Goal: Task Accomplishment & Management: Manage account settings

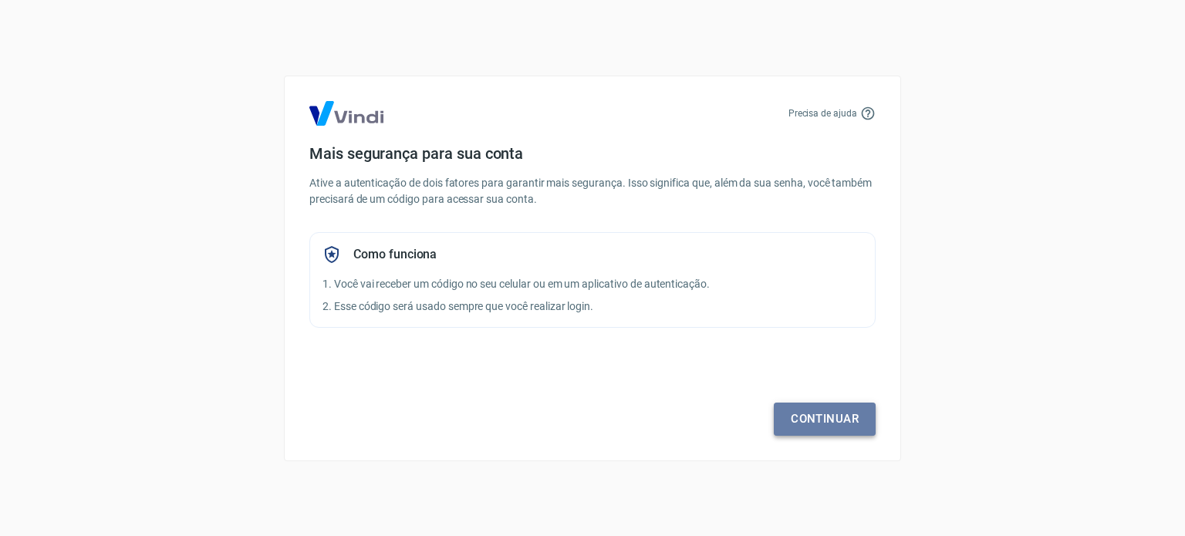
click at [824, 409] on link "Continuar" at bounding box center [824, 419] width 102 height 32
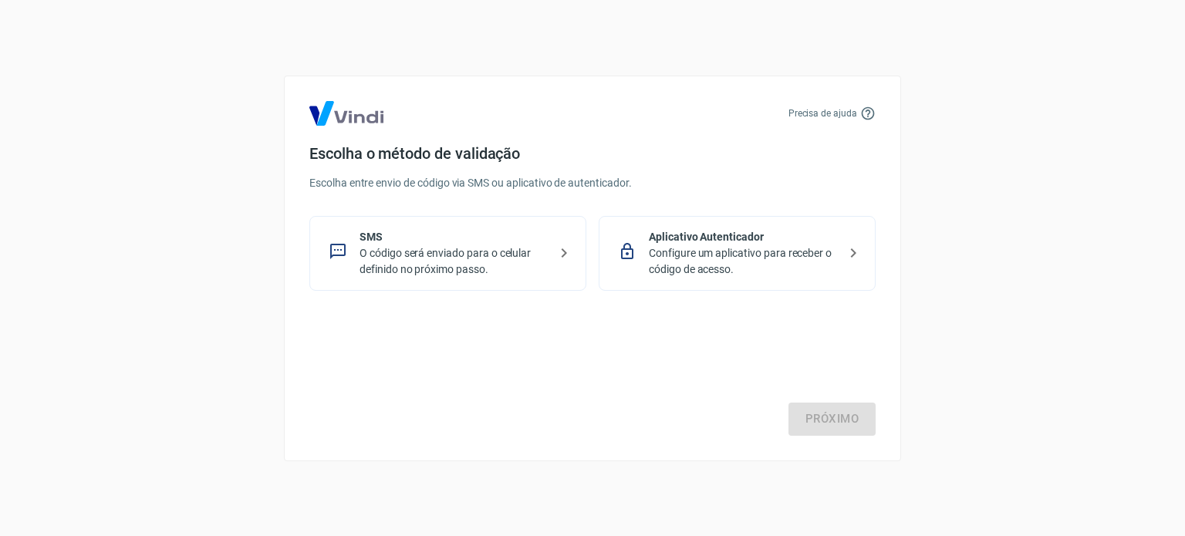
click at [527, 257] on p "O código será enviado para o celular definido no próximo passo." at bounding box center [453, 261] width 189 height 32
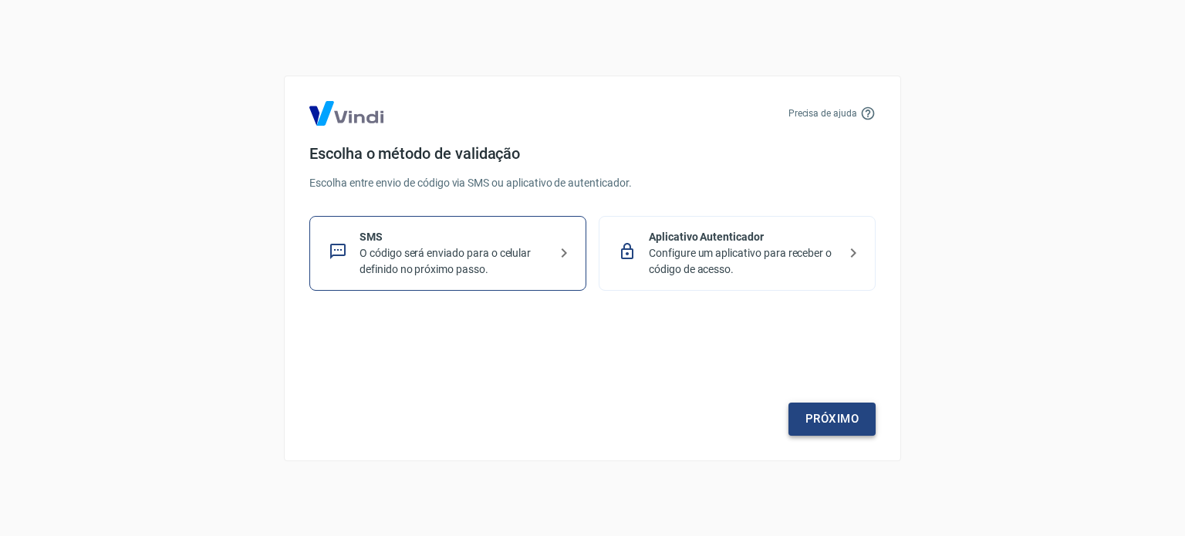
click at [821, 423] on link "Próximo" at bounding box center [831, 419] width 87 height 32
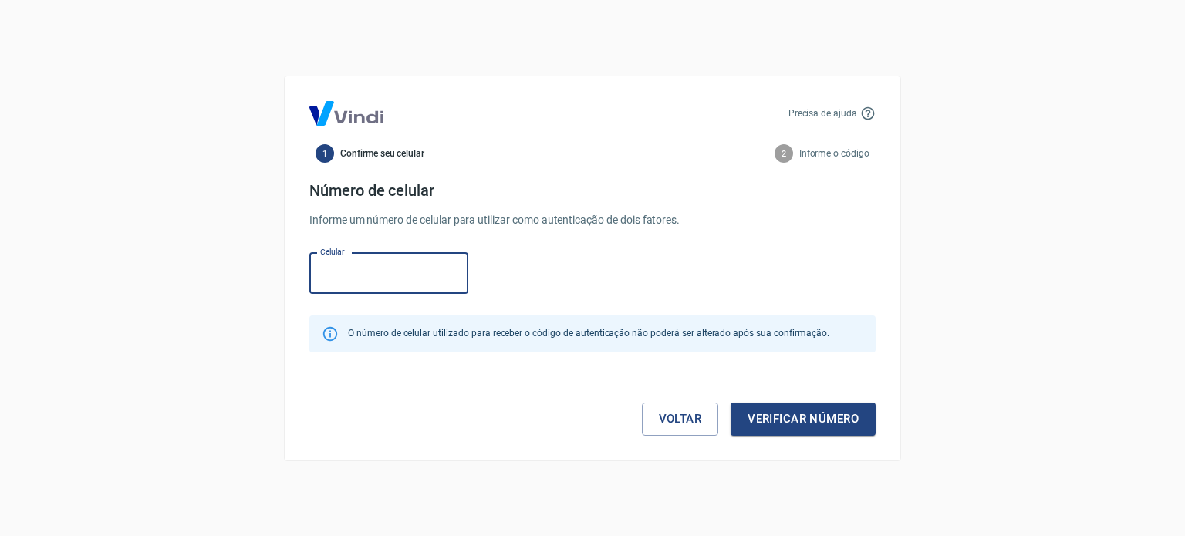
click at [350, 261] on input "Celular" at bounding box center [388, 273] width 159 height 41
type input "[PHONE_NUMBER]"
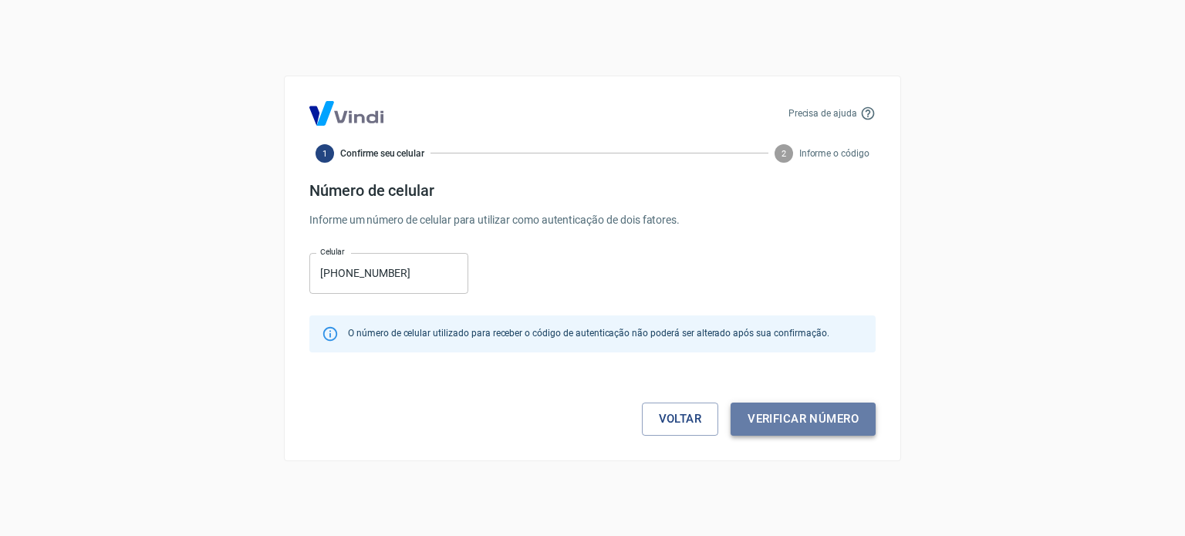
click at [773, 420] on button "Verificar número" at bounding box center [802, 419] width 145 height 32
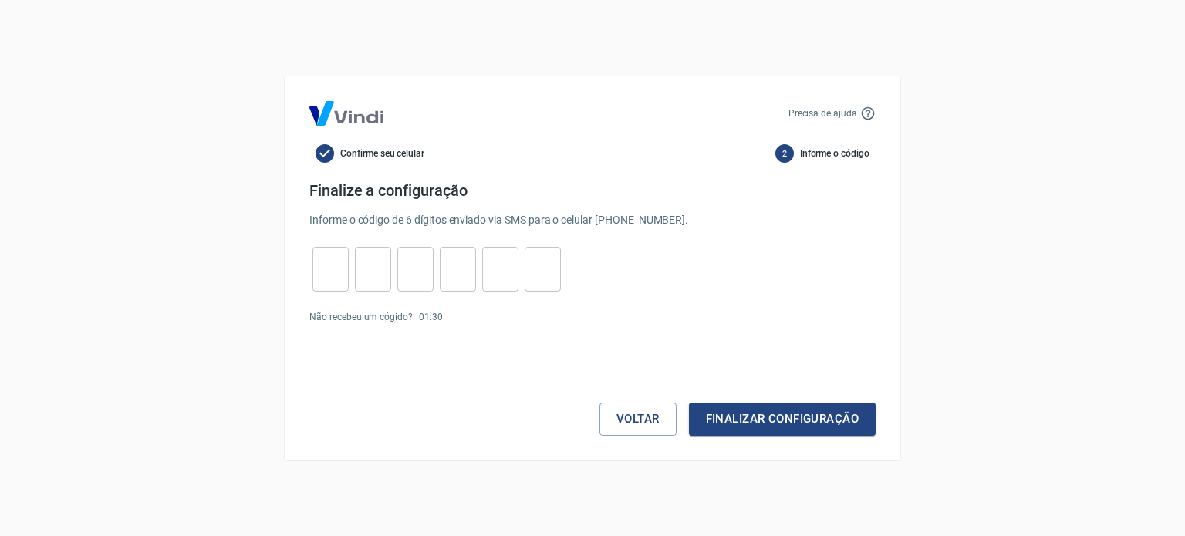
click at [335, 260] on input "tel" at bounding box center [330, 268] width 36 height 33
type input "9"
type input "6"
type input "4"
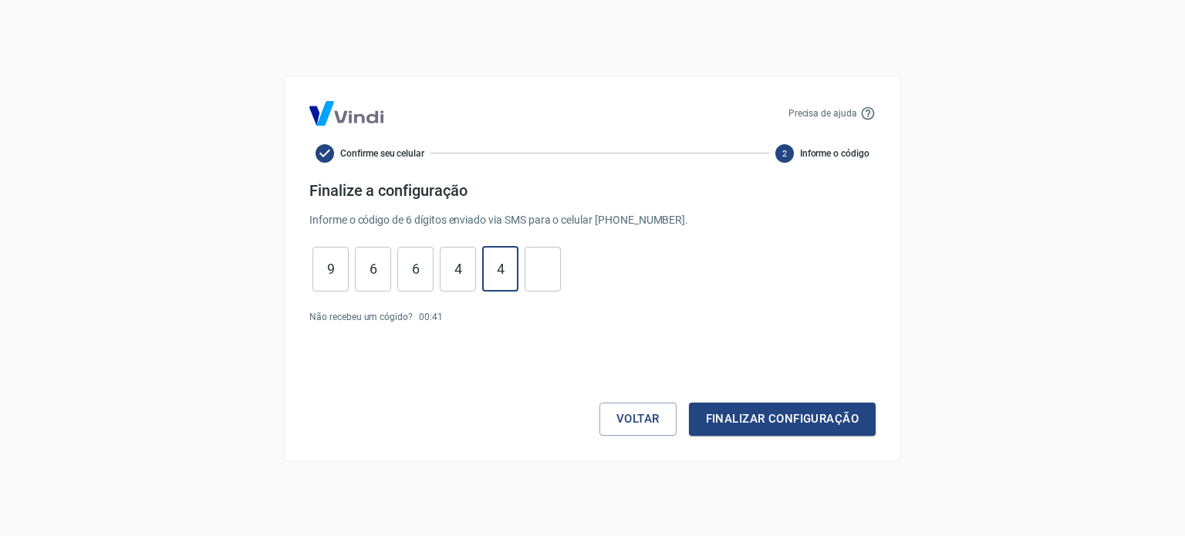
type input "4"
type input "2"
click at [808, 416] on button "Finalizar configuração" at bounding box center [782, 419] width 187 height 32
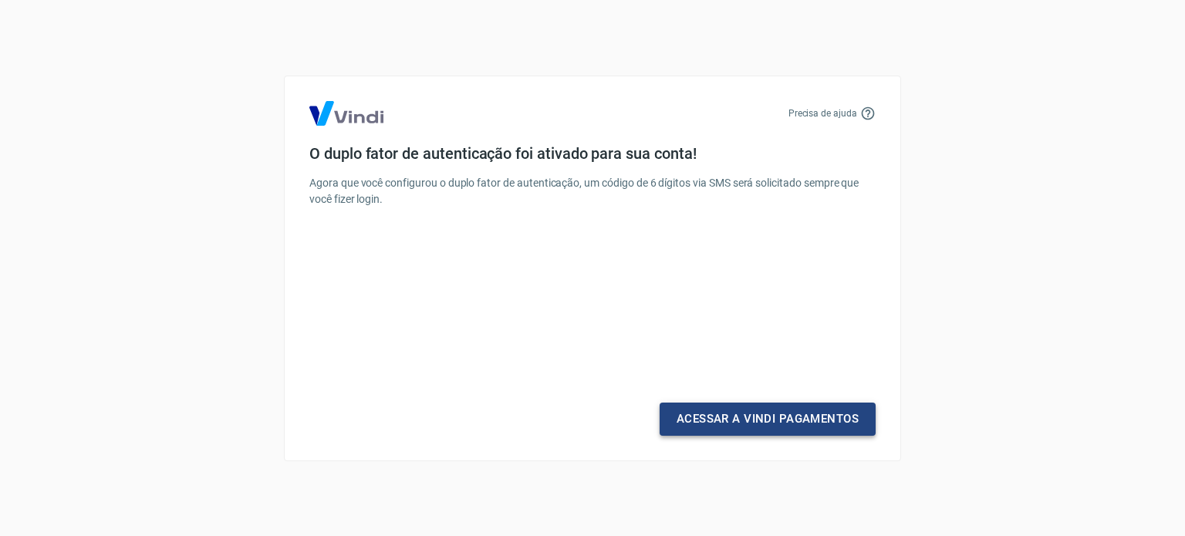
click at [740, 426] on link "Acessar a Vindi Pagamentos" at bounding box center [767, 419] width 216 height 32
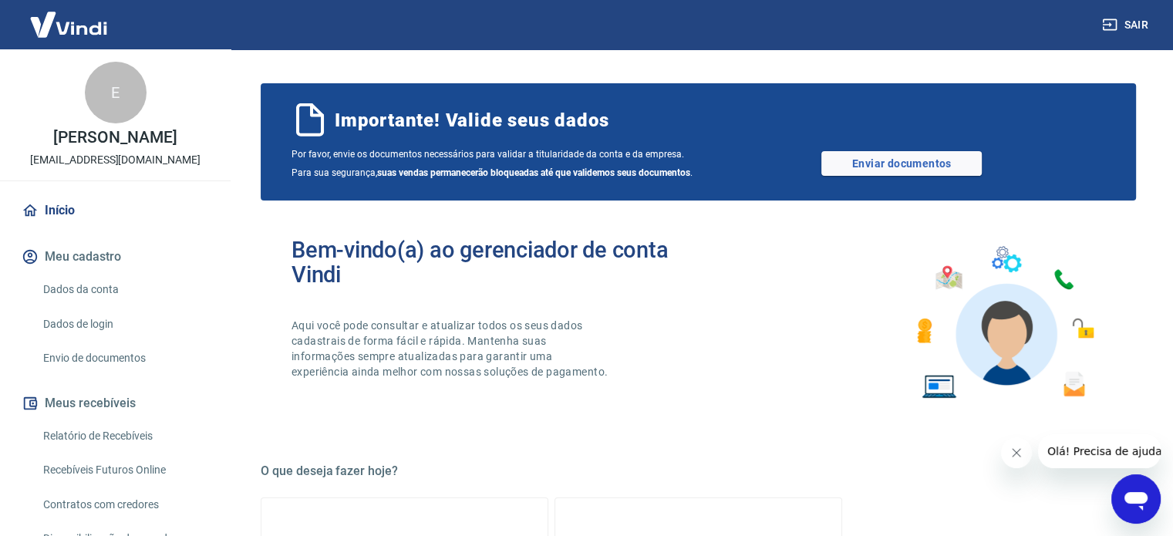
click at [75, 257] on button "Meu cadastro" at bounding box center [116, 257] width 194 height 34
click at [96, 291] on link "Dados da conta" at bounding box center [124, 290] width 175 height 32
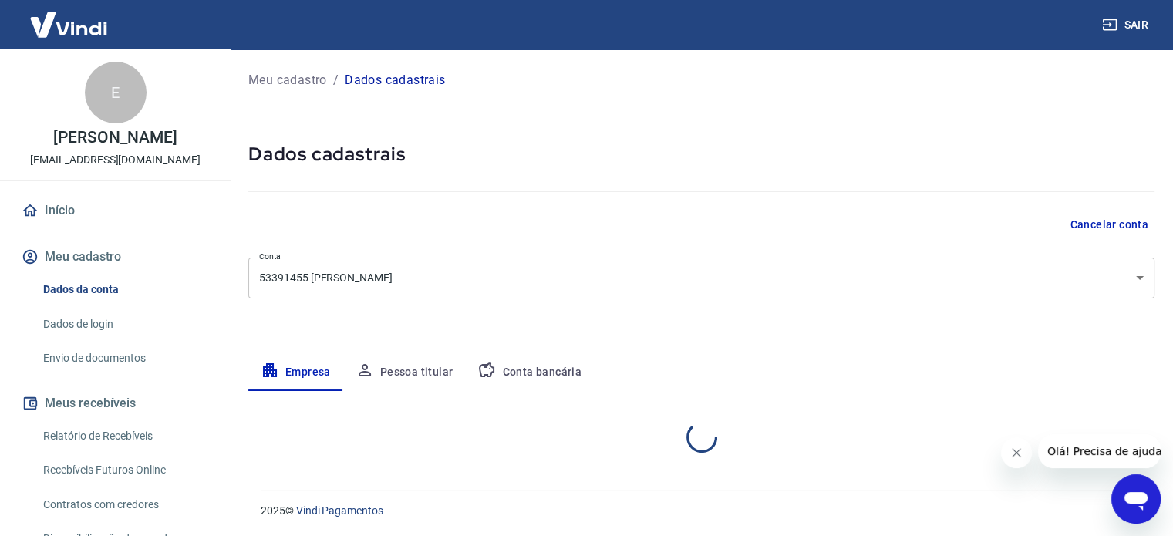
select select "GO"
select select "business"
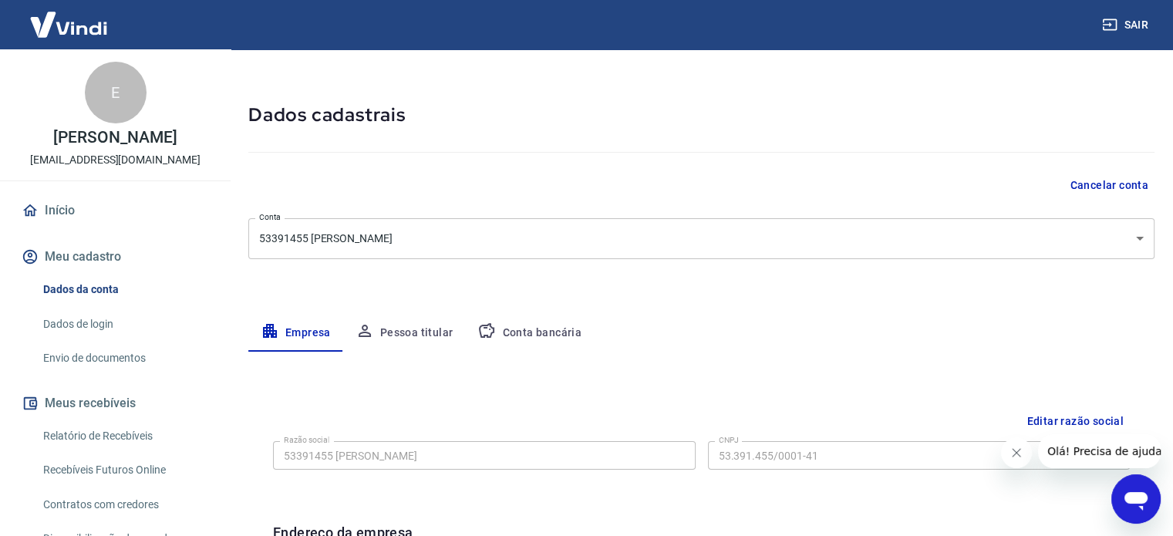
scroll to position [77, 0]
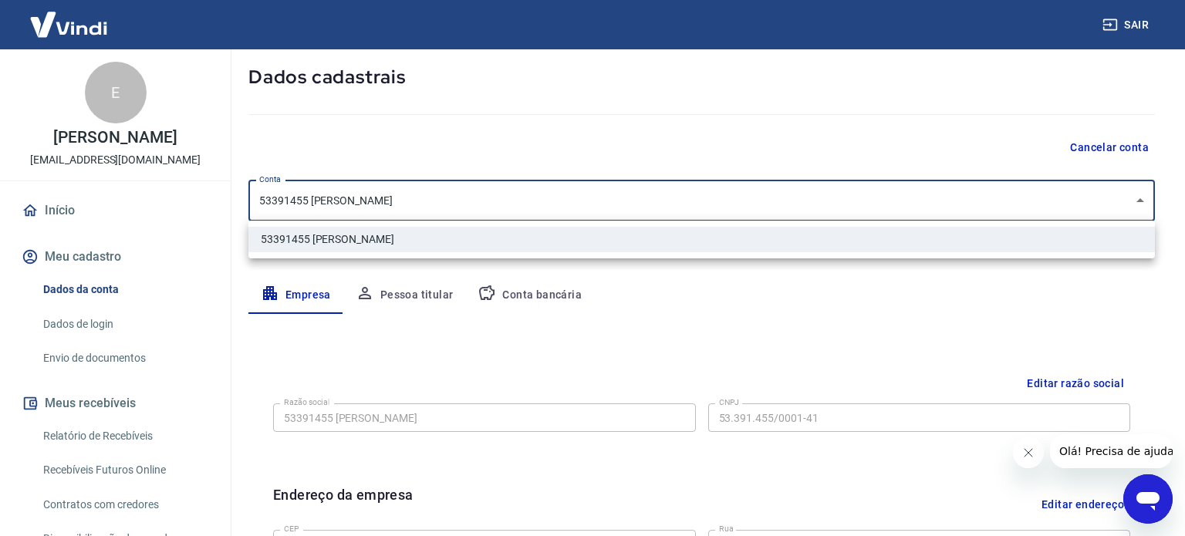
click at [298, 195] on body "Sair E [PERSON_NAME] [EMAIL_ADDRESS][DOMAIN_NAME] Início Meu cadastro Dados da …" at bounding box center [592, 191] width 1185 height 536
click at [540, 224] on ul "53391455 [PERSON_NAME]" at bounding box center [701, 240] width 906 height 38
click at [635, 321] on div at bounding box center [592, 268] width 1185 height 536
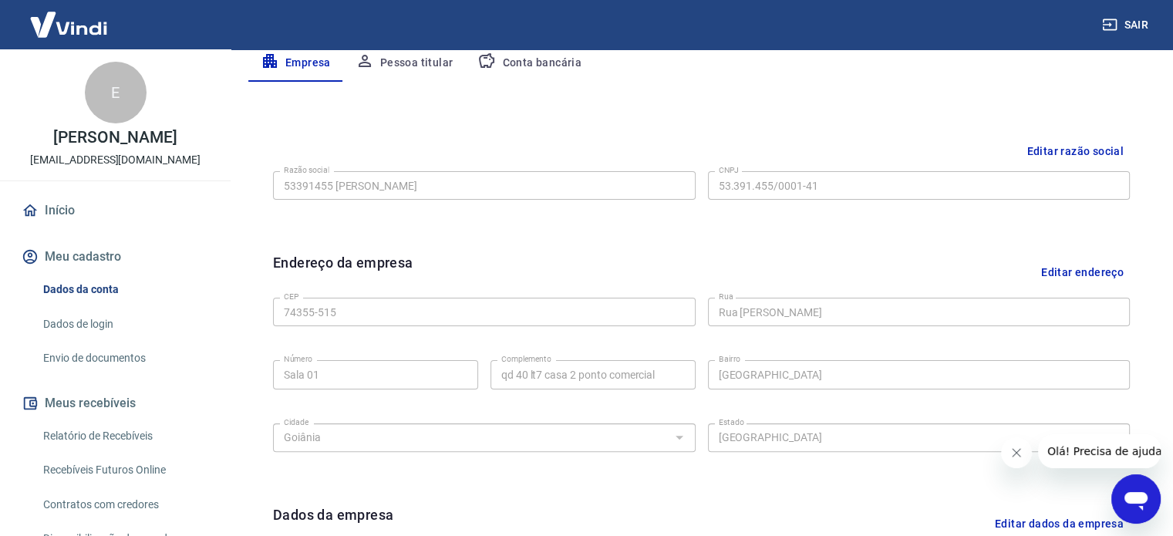
scroll to position [308, 0]
click at [1080, 156] on button "Editar razão social" at bounding box center [1075, 152] width 110 height 29
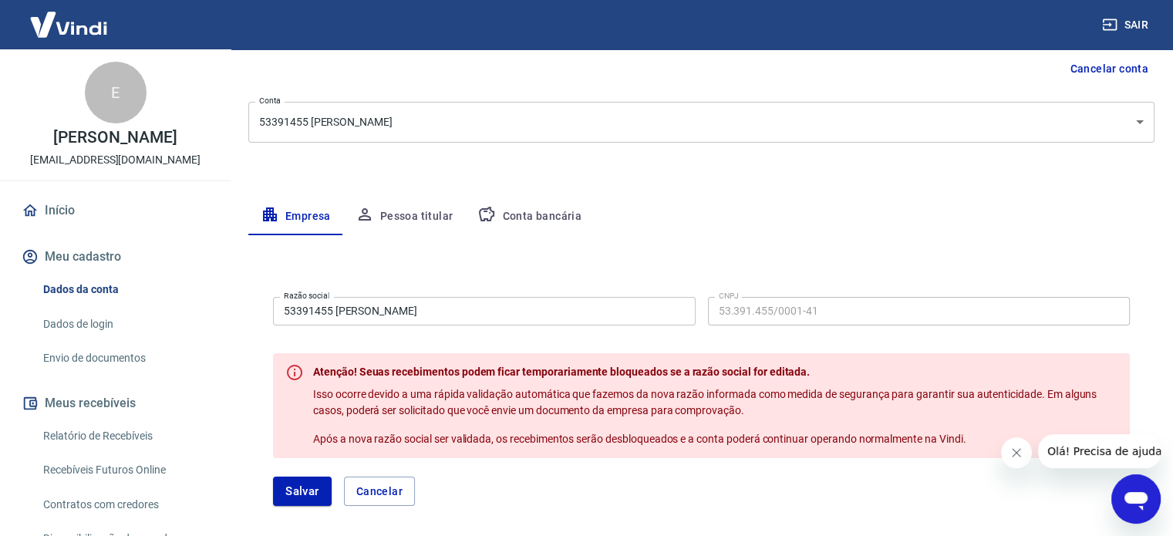
scroll to position [154, 0]
click at [389, 487] on button "Cancelar" at bounding box center [379, 492] width 71 height 29
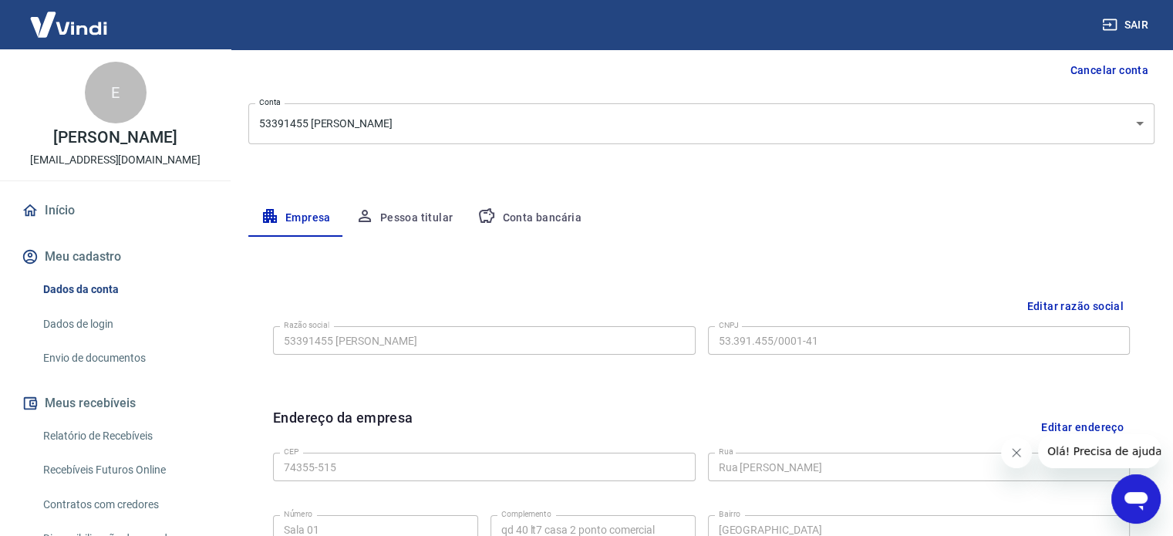
click at [430, 213] on button "Pessoa titular" at bounding box center [404, 218] width 123 height 37
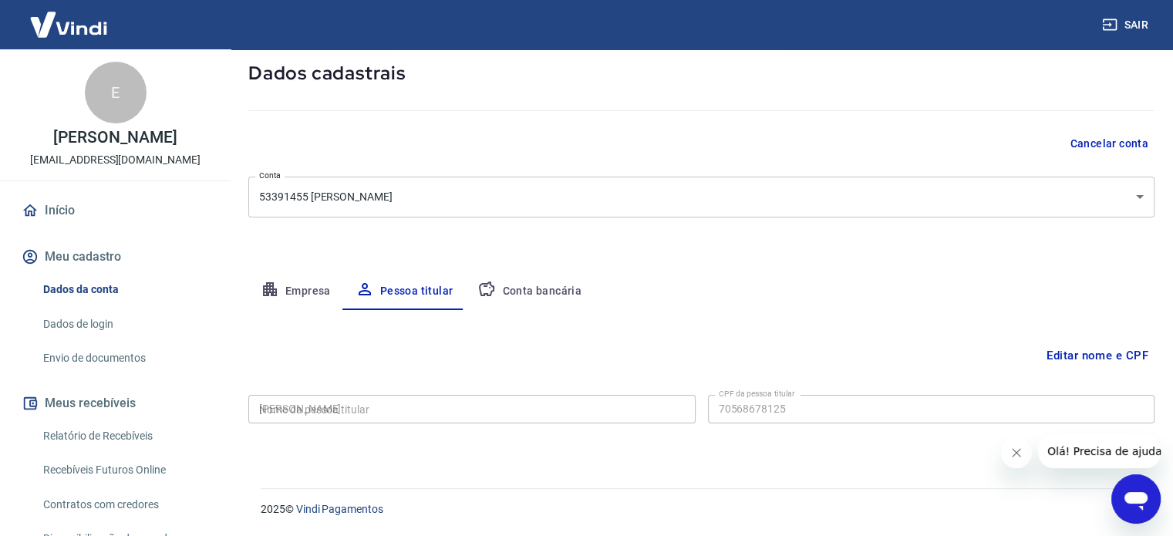
type input "705.686.781-25"
click at [1070, 356] on button "Editar nome e CPF" at bounding box center [1097, 356] width 114 height 29
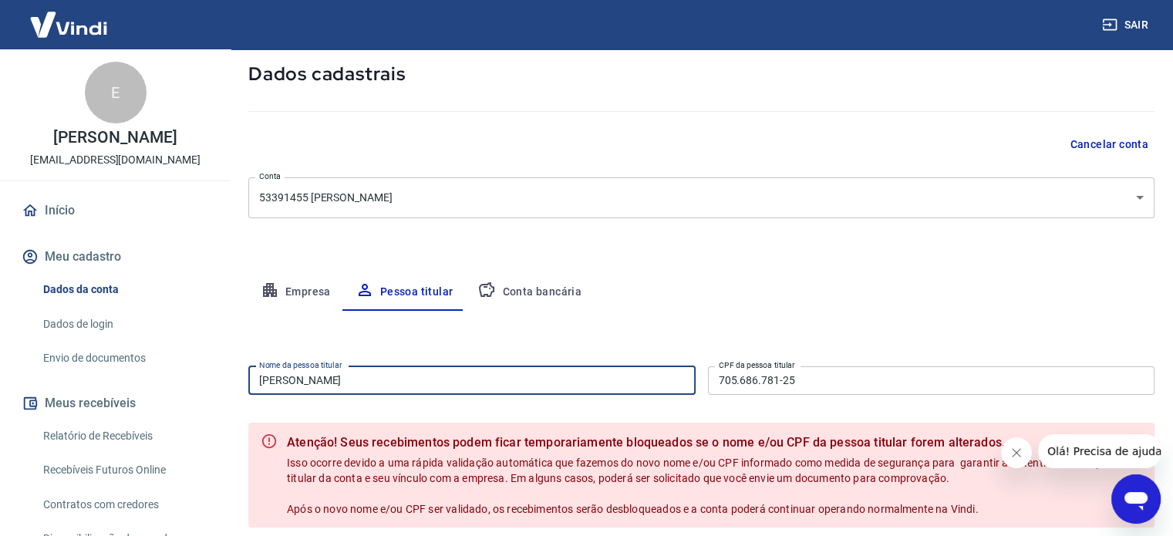
click at [377, 369] on input "[PERSON_NAME]" at bounding box center [471, 380] width 447 height 29
type input "[PERSON_NAME]"
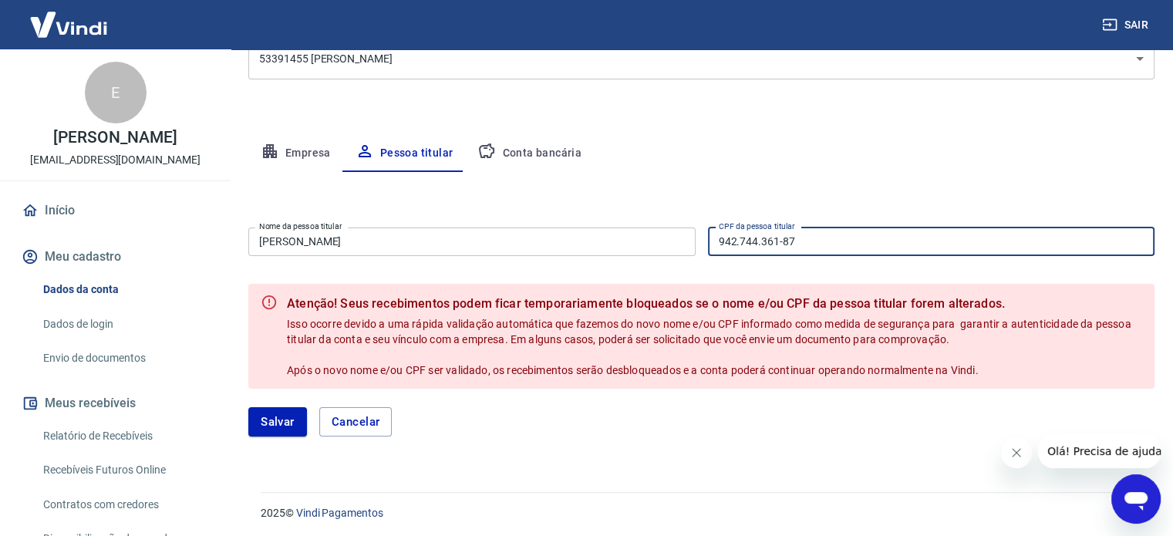
scroll to position [222, 0]
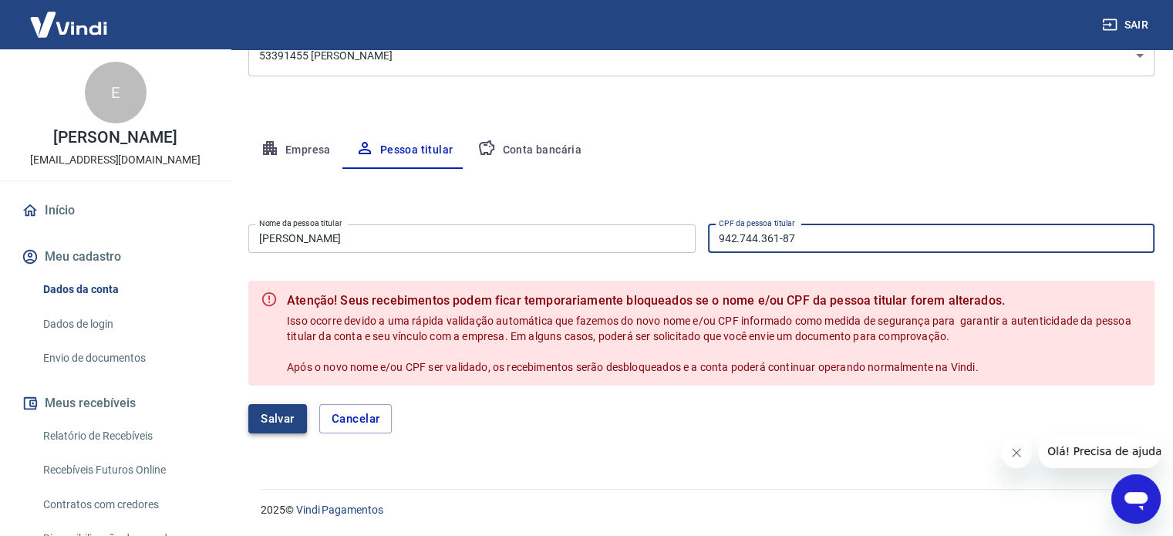
type input "942.744.361-87"
click at [278, 409] on button "Salvar" at bounding box center [277, 418] width 59 height 29
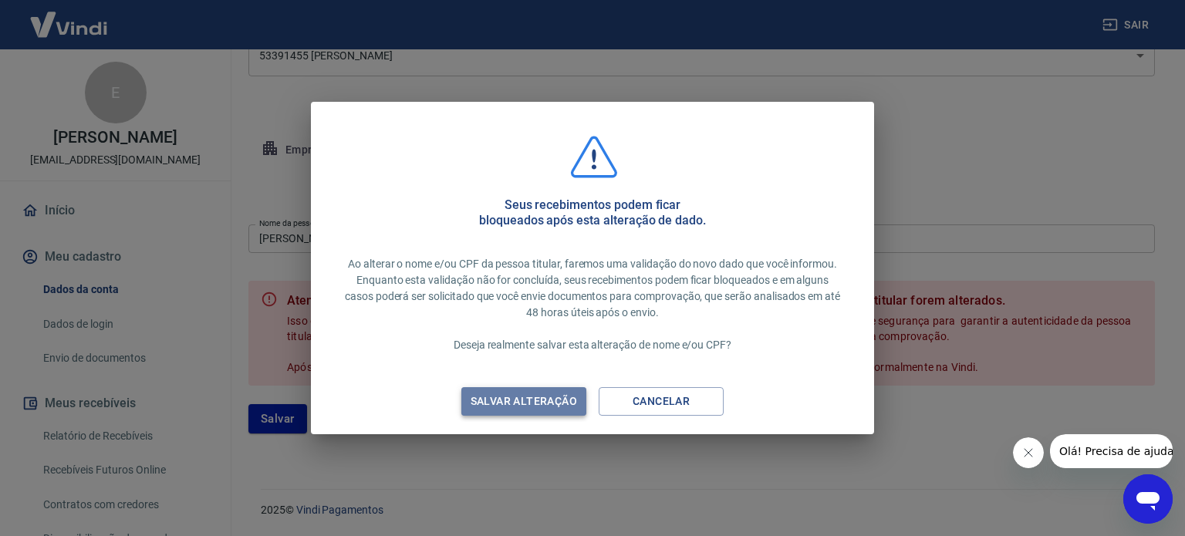
click at [546, 409] on div "Salvar alteração" at bounding box center [523, 401] width 143 height 19
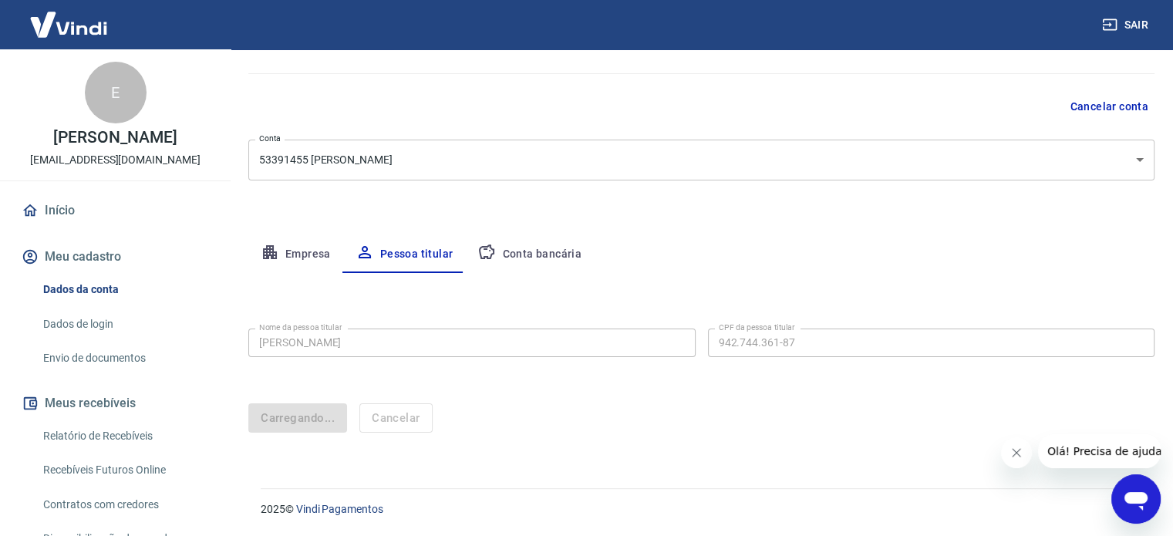
scroll to position [117, 0]
click at [520, 258] on button "Conta bancária" at bounding box center [529, 255] width 129 height 37
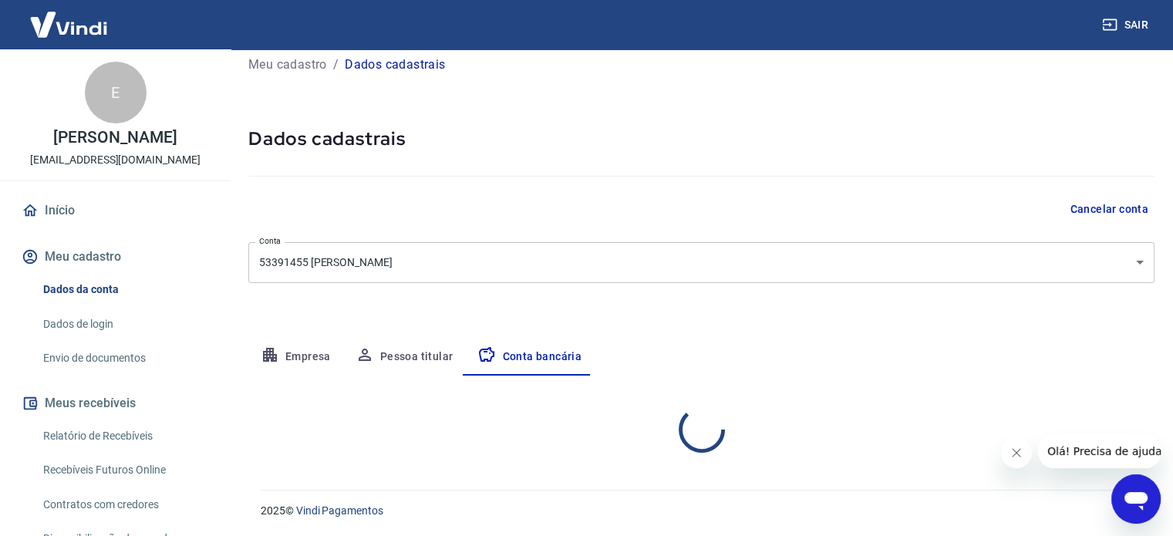
select select "1"
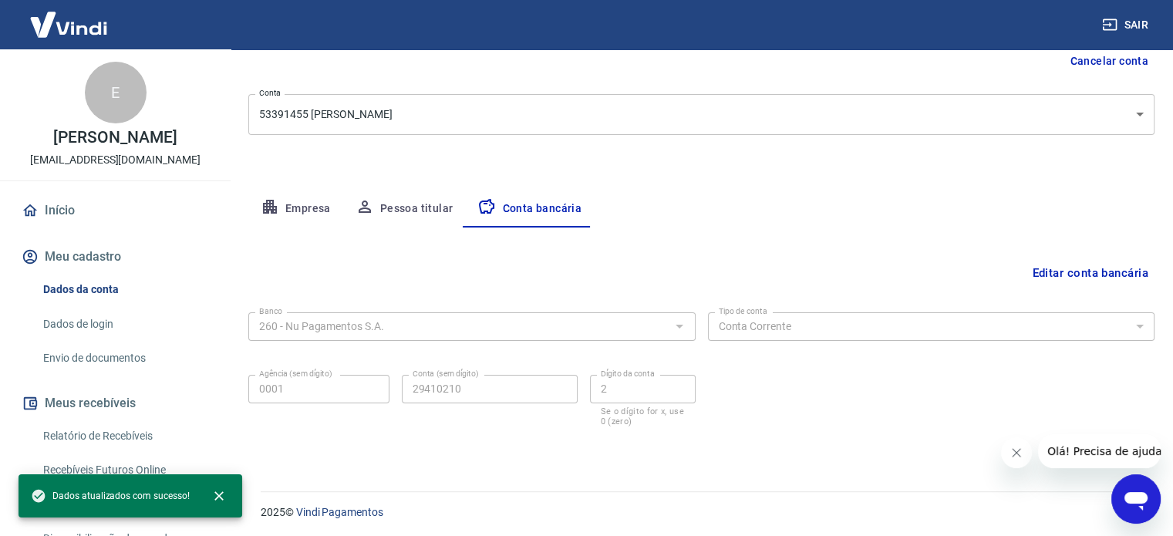
scroll to position [166, 0]
click at [99, 253] on button "Meu cadastro" at bounding box center [116, 257] width 194 height 34
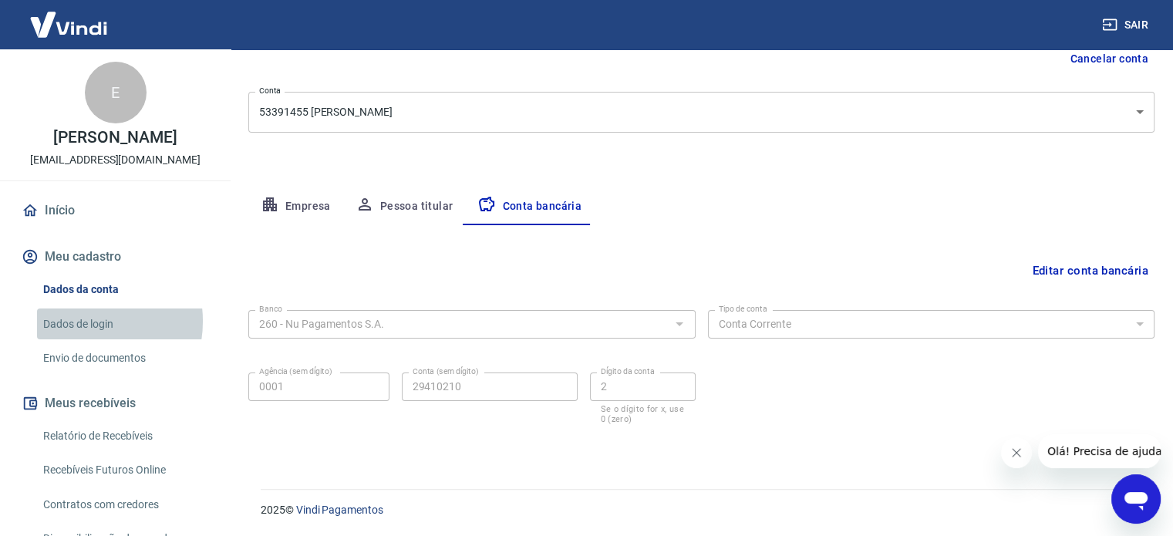
click at [83, 321] on link "Dados de login" at bounding box center [124, 324] width 175 height 32
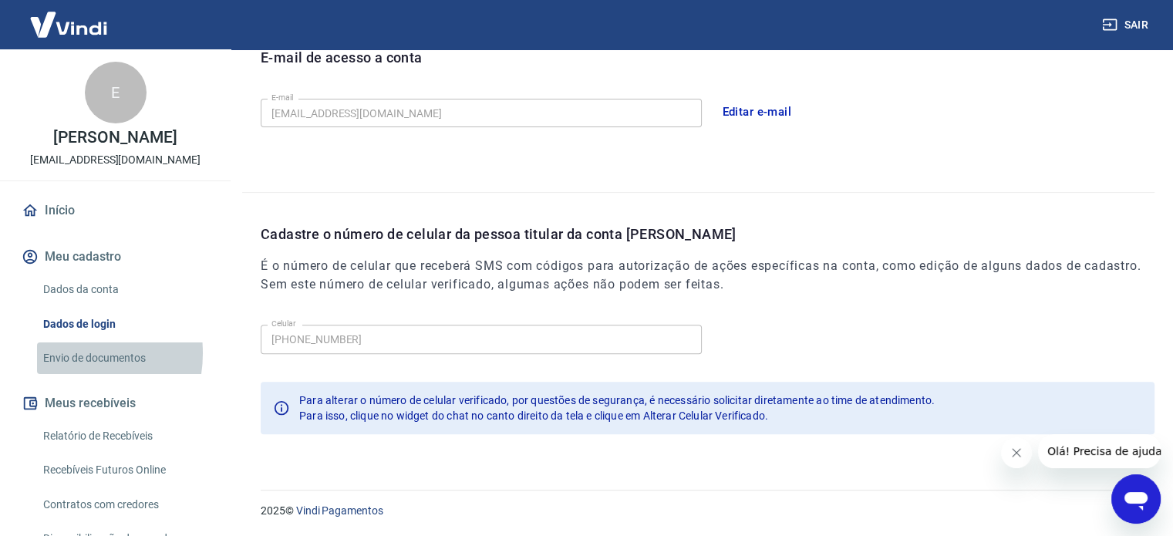
click at [64, 353] on link "Envio de documentos" at bounding box center [124, 358] width 175 height 32
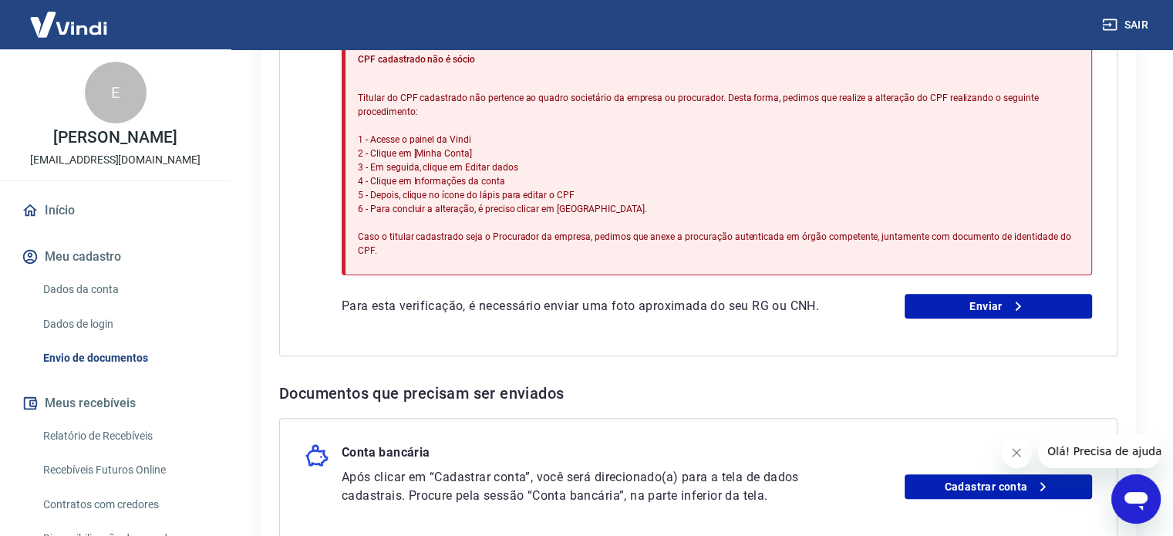
scroll to position [463, 0]
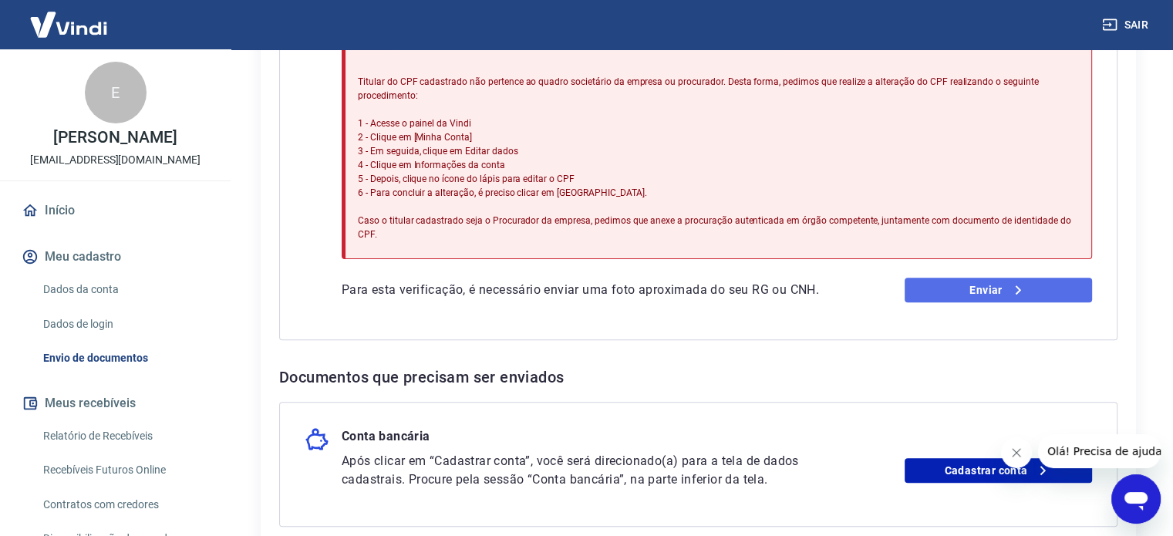
click at [986, 281] on link "Enviar" at bounding box center [998, 290] width 187 height 25
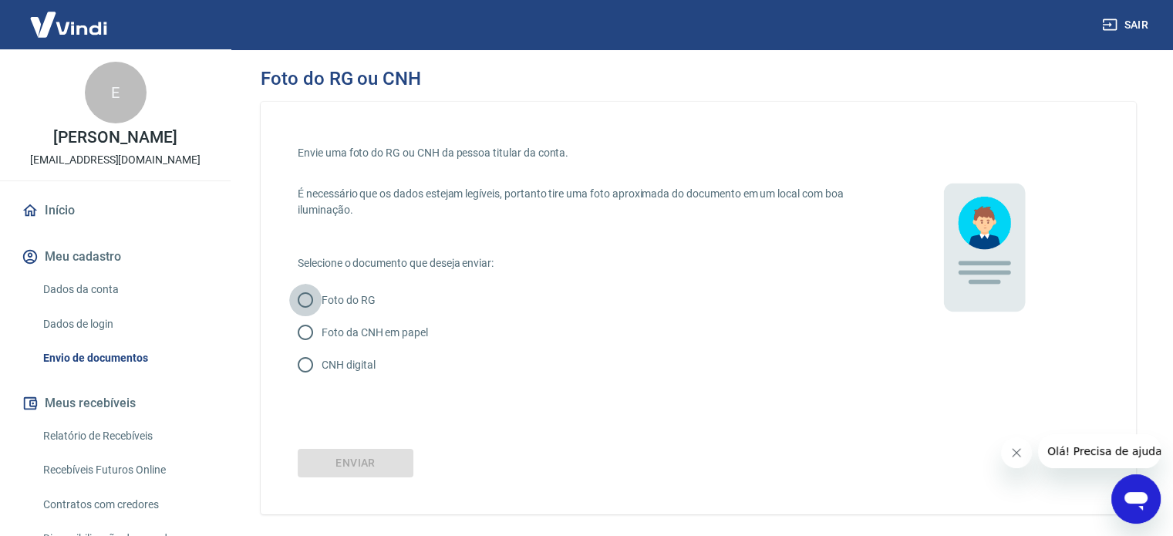
click at [315, 302] on input "Foto do RG" at bounding box center [305, 300] width 32 height 32
radio input "true"
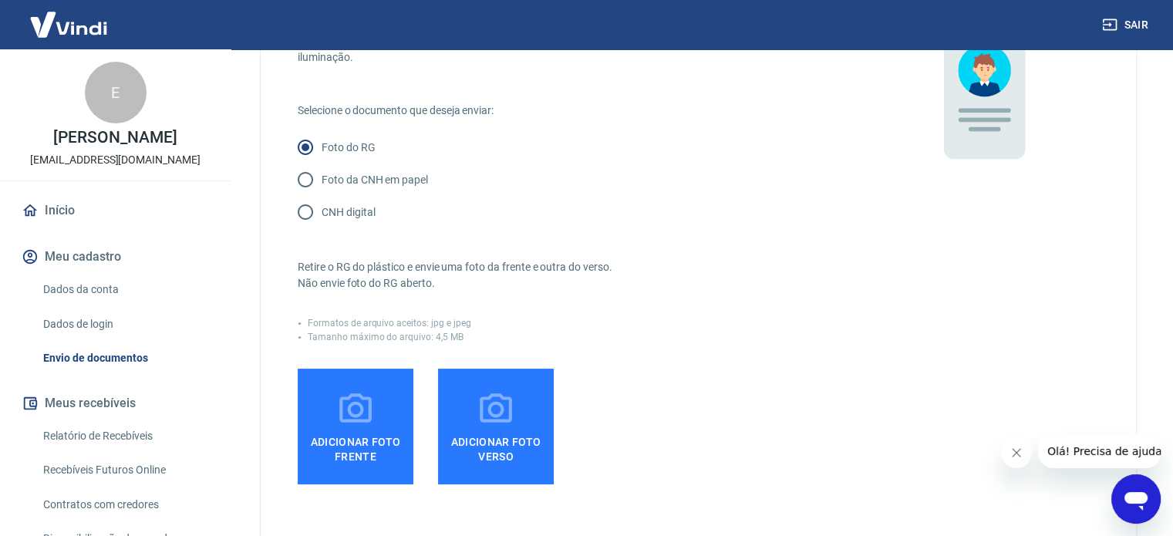
scroll to position [154, 0]
click at [374, 409] on icon at bounding box center [355, 408] width 39 height 39
click at [0, 0] on input "Adicionar foto frente" at bounding box center [0, 0] width 0 height 0
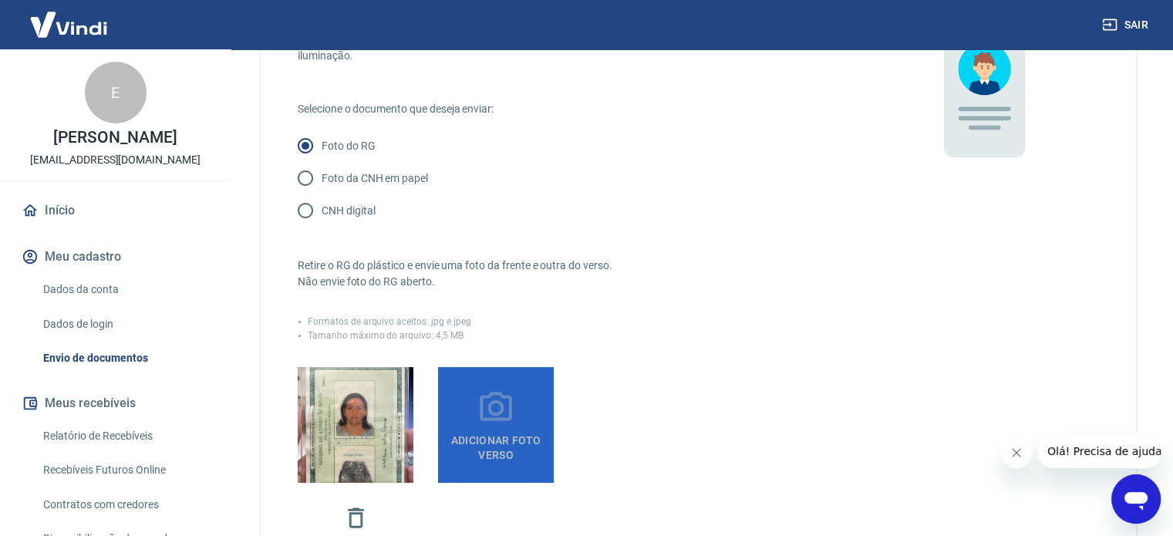
click at [518, 409] on label "Adicionar foto verso" at bounding box center [496, 425] width 116 height 116
click at [0, 0] on input "Adicionar foto verso" at bounding box center [0, 0] width 0 height 0
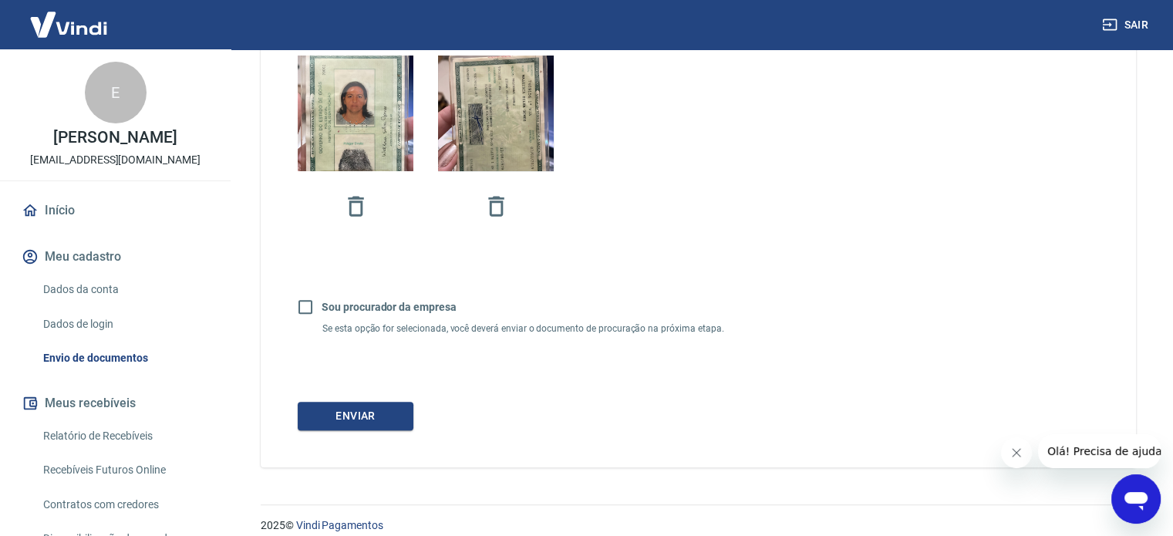
scroll to position [481, 0]
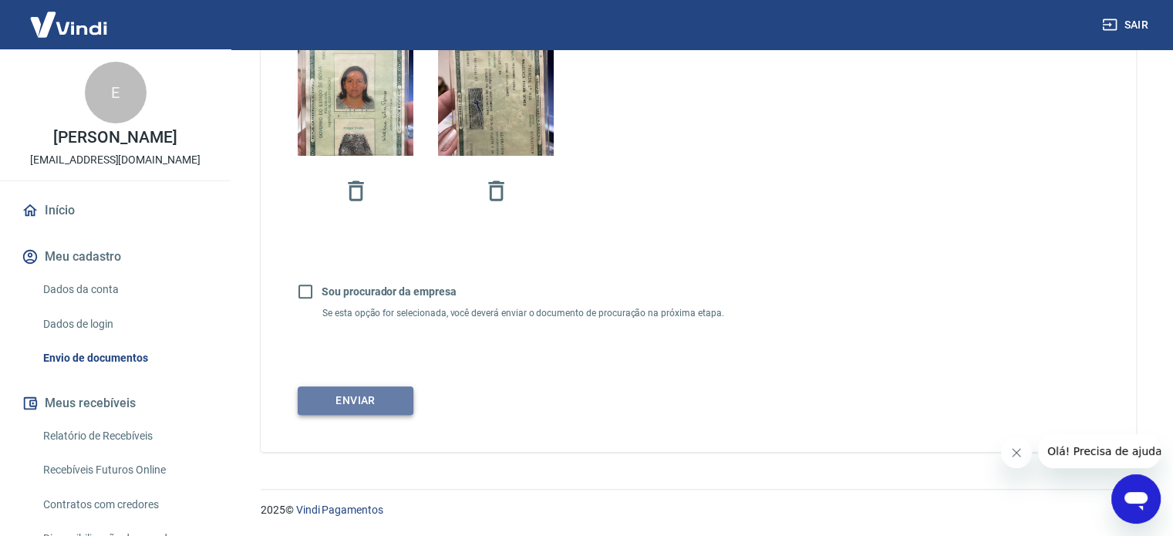
click at [382, 401] on button "Enviar" at bounding box center [356, 400] width 116 height 29
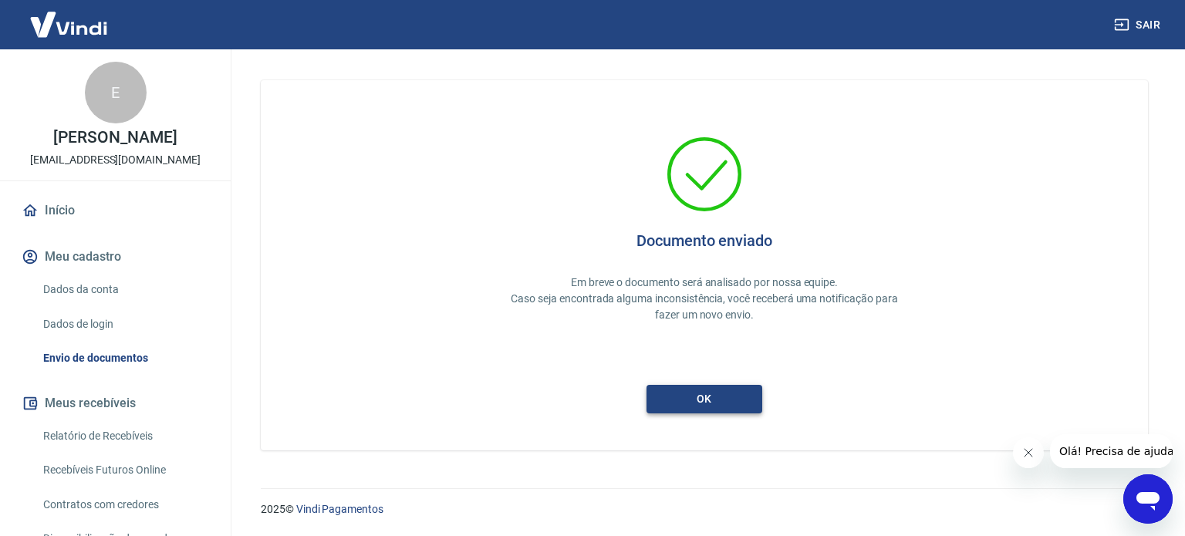
click at [720, 392] on button "ok" at bounding box center [704, 399] width 116 height 29
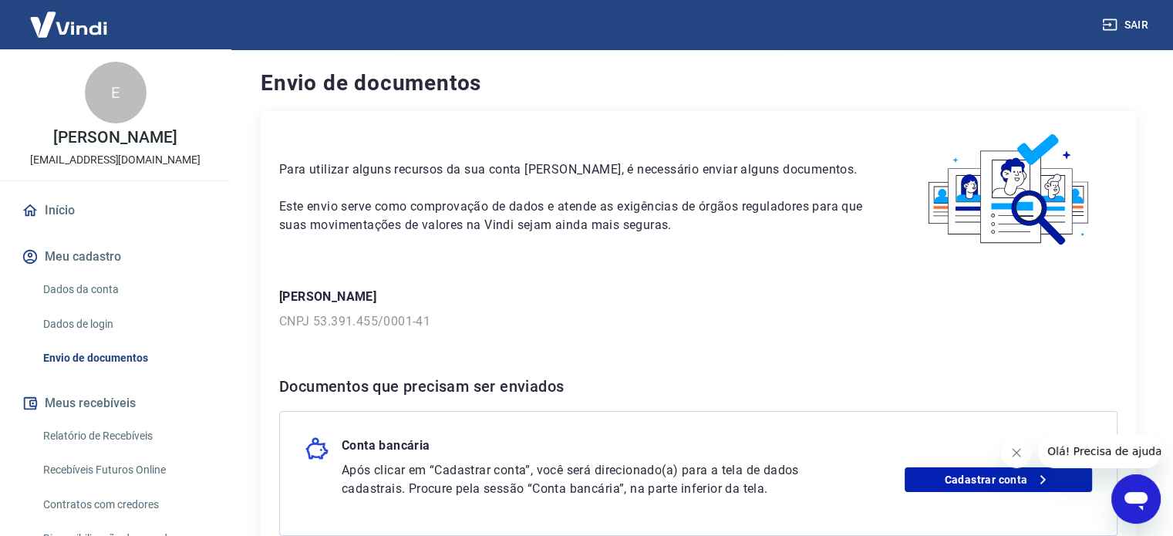
click at [46, 212] on link "Início" at bounding box center [116, 211] width 194 height 34
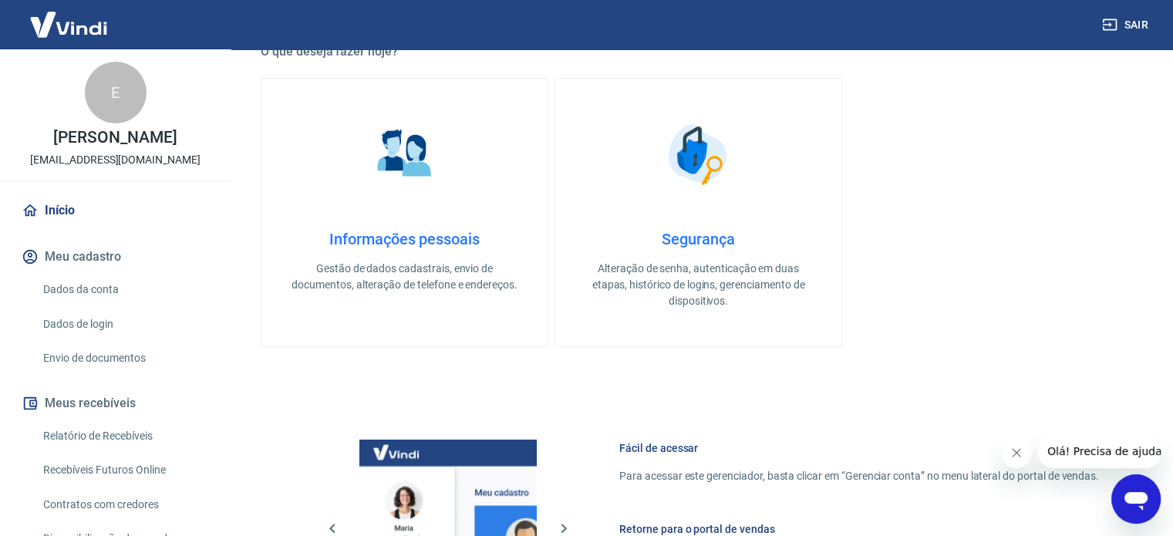
scroll to position [463, 0]
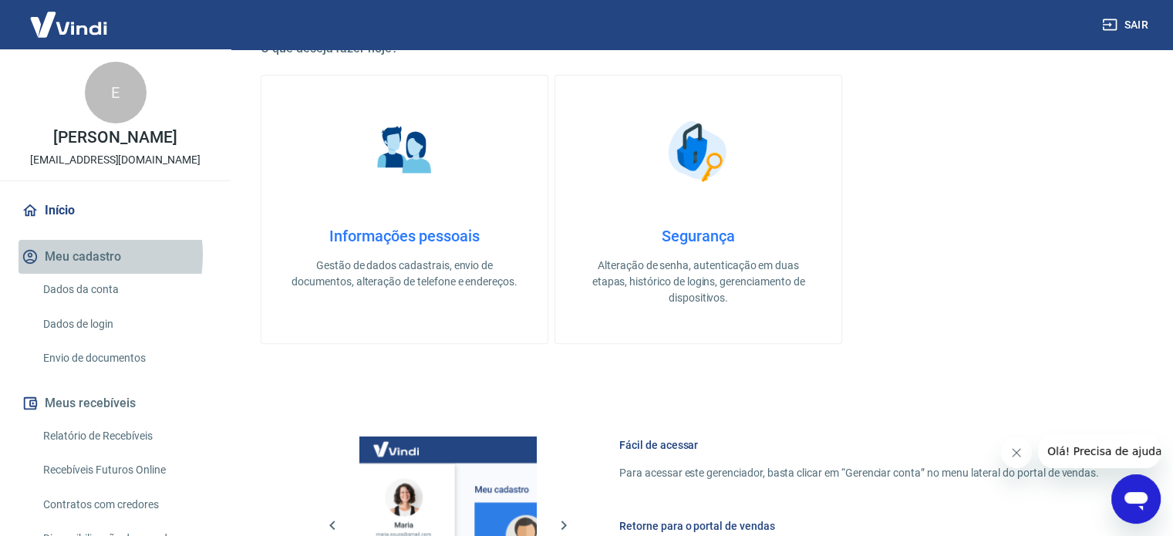
click at [65, 255] on button "Meu cadastro" at bounding box center [116, 257] width 194 height 34
click at [61, 295] on link "Dados da conta" at bounding box center [124, 290] width 175 height 32
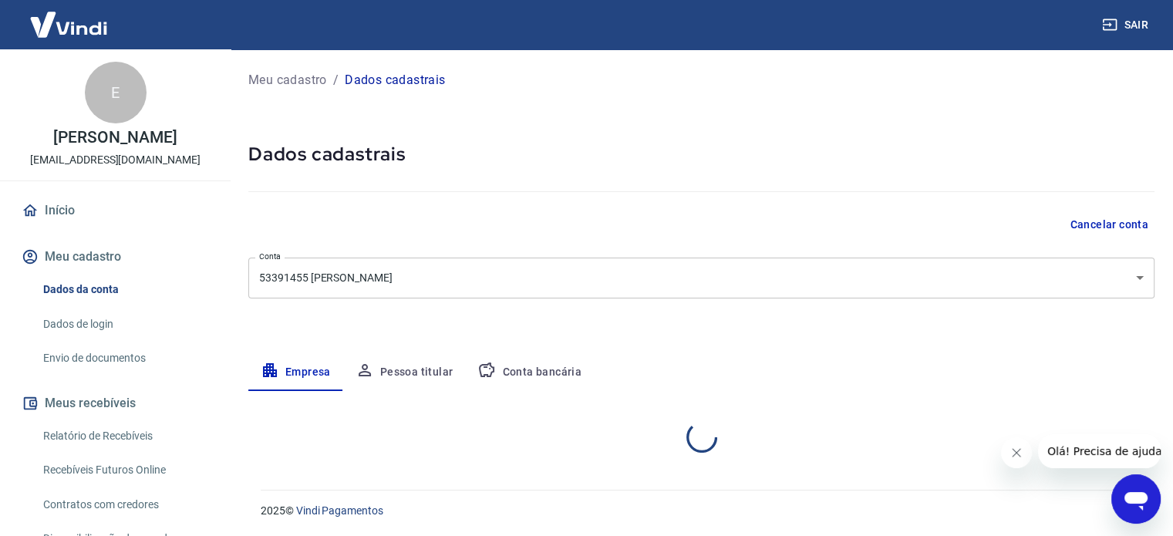
select select "GO"
select select "business"
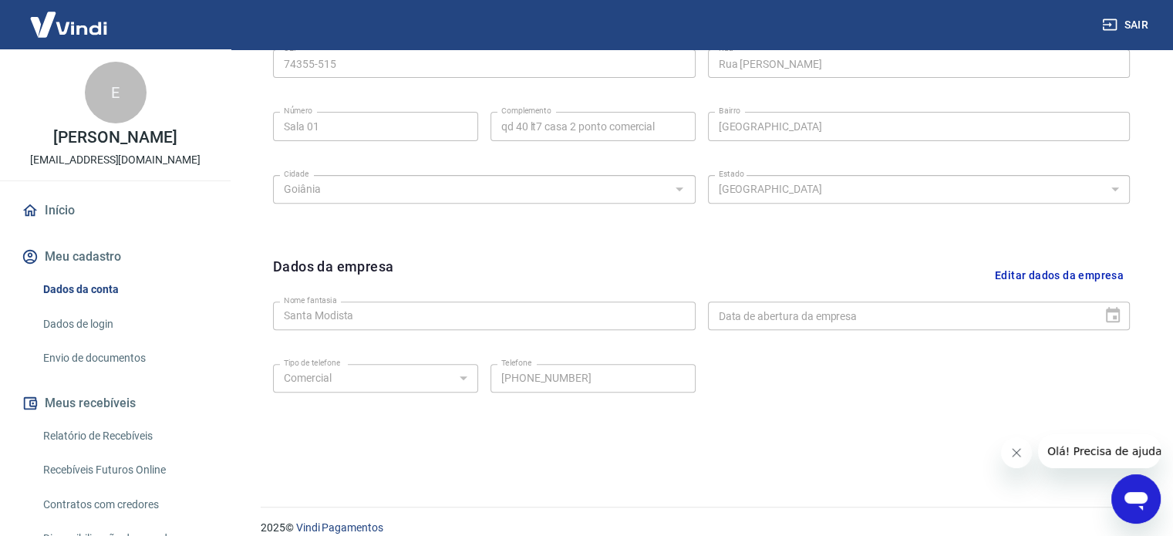
scroll to position [575, 0]
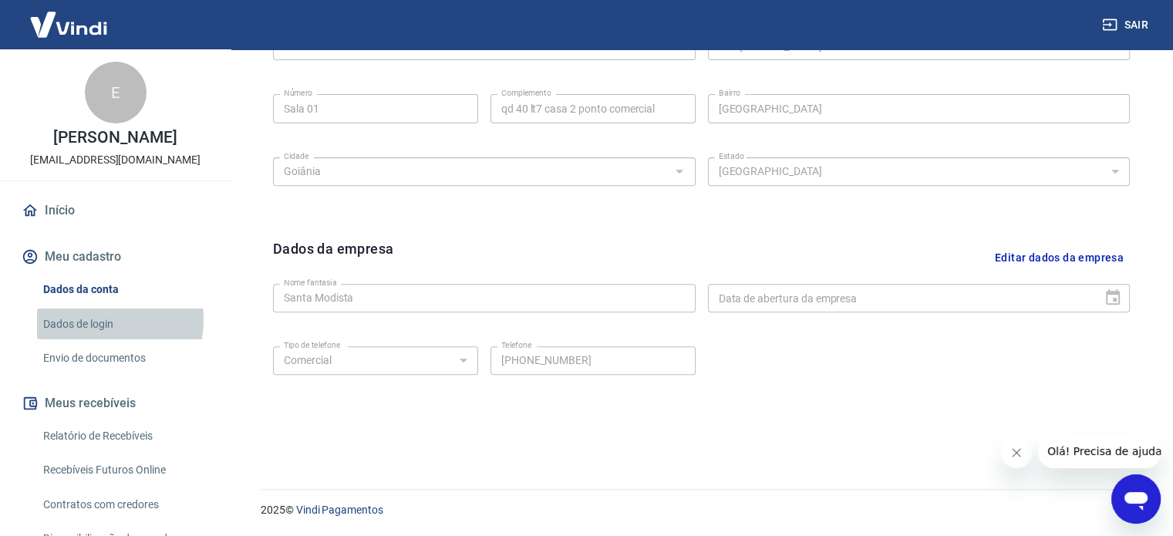
click at [89, 317] on link "Dados de login" at bounding box center [124, 324] width 175 height 32
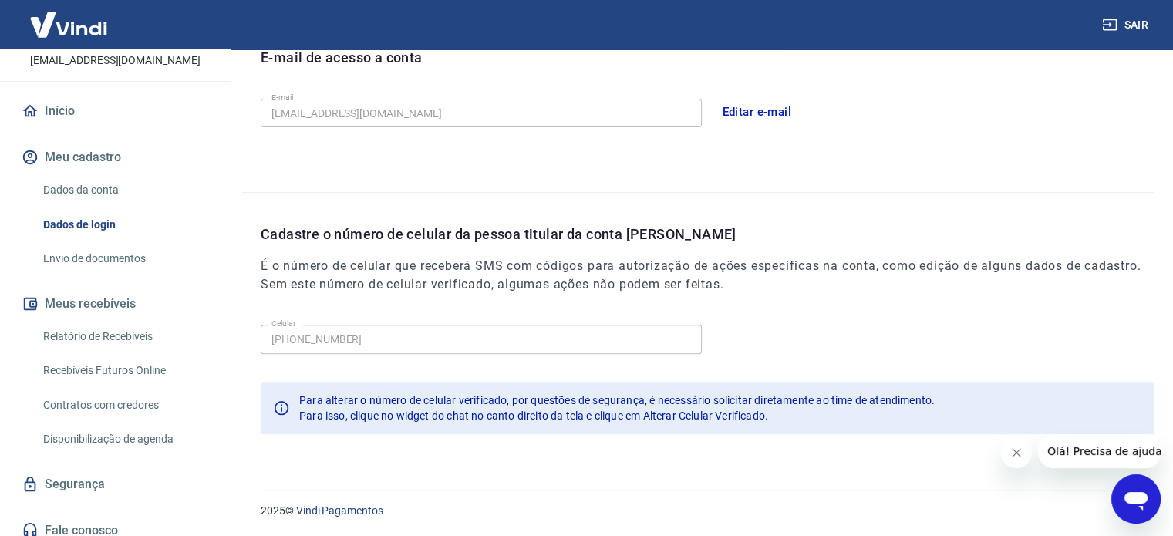
scroll to position [110, 0]
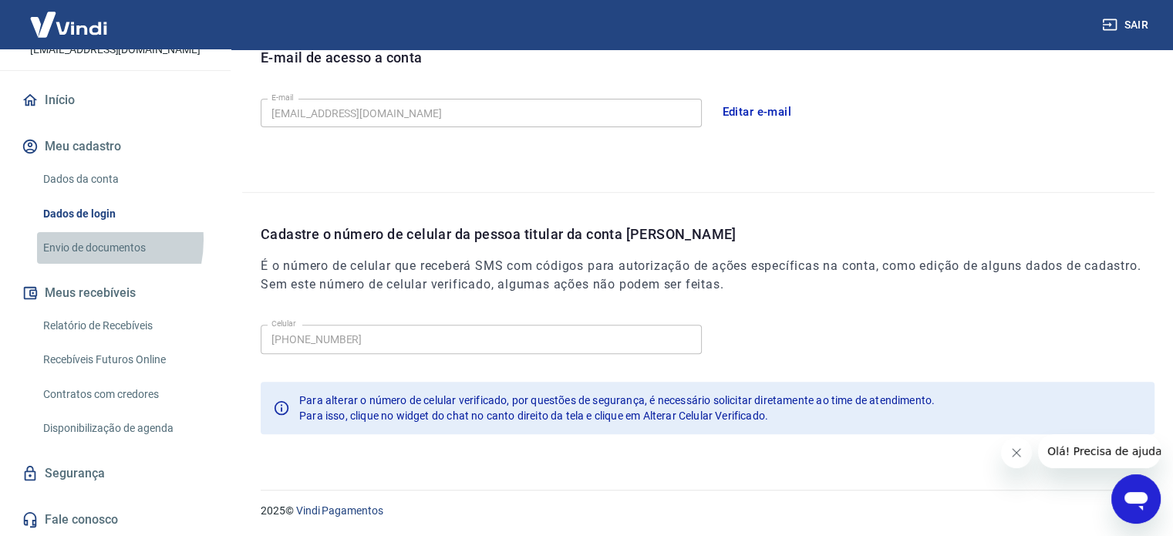
click at [77, 240] on link "Envio de documentos" at bounding box center [124, 248] width 175 height 32
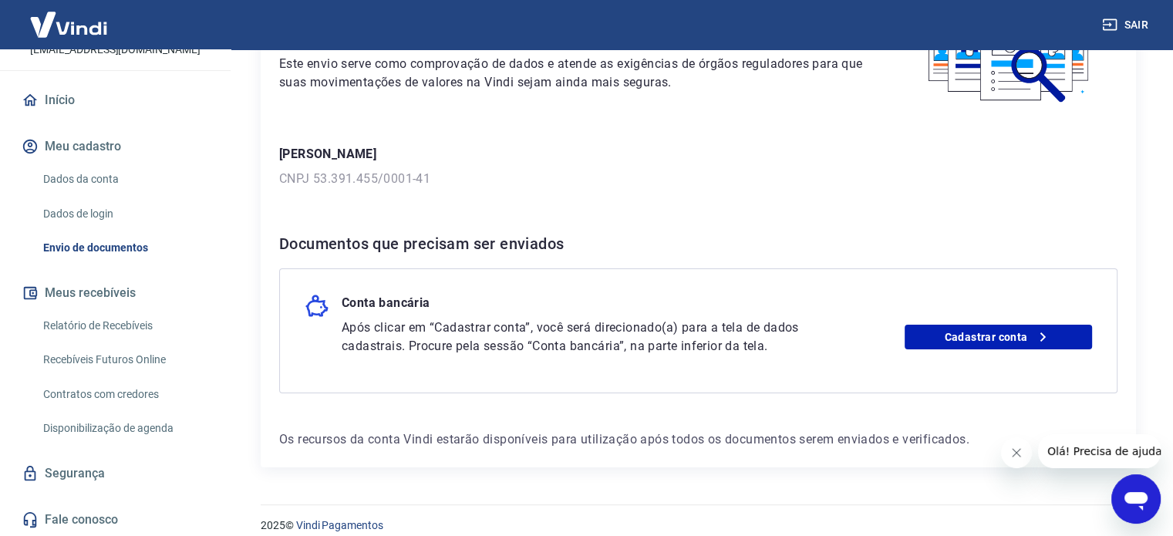
scroll to position [158, 0]
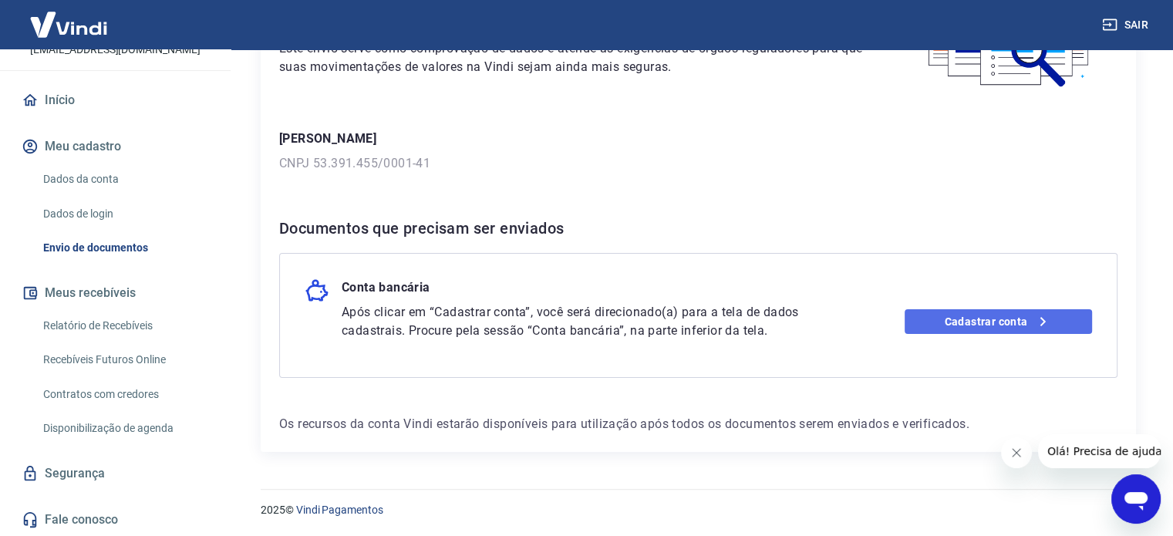
click at [1009, 321] on link "Cadastrar conta" at bounding box center [998, 321] width 187 height 25
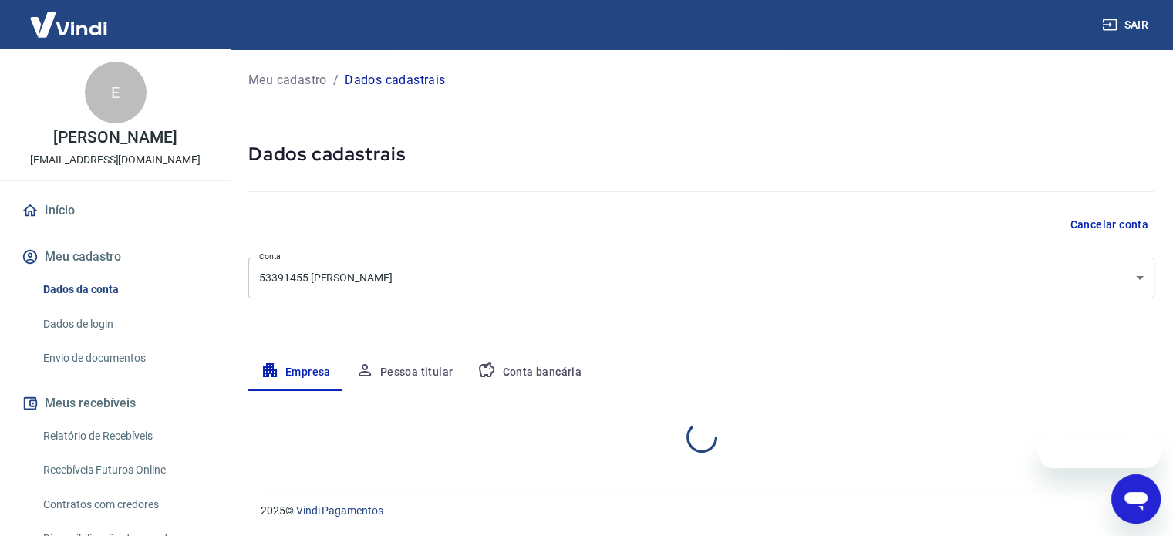
select select "GO"
select select "business"
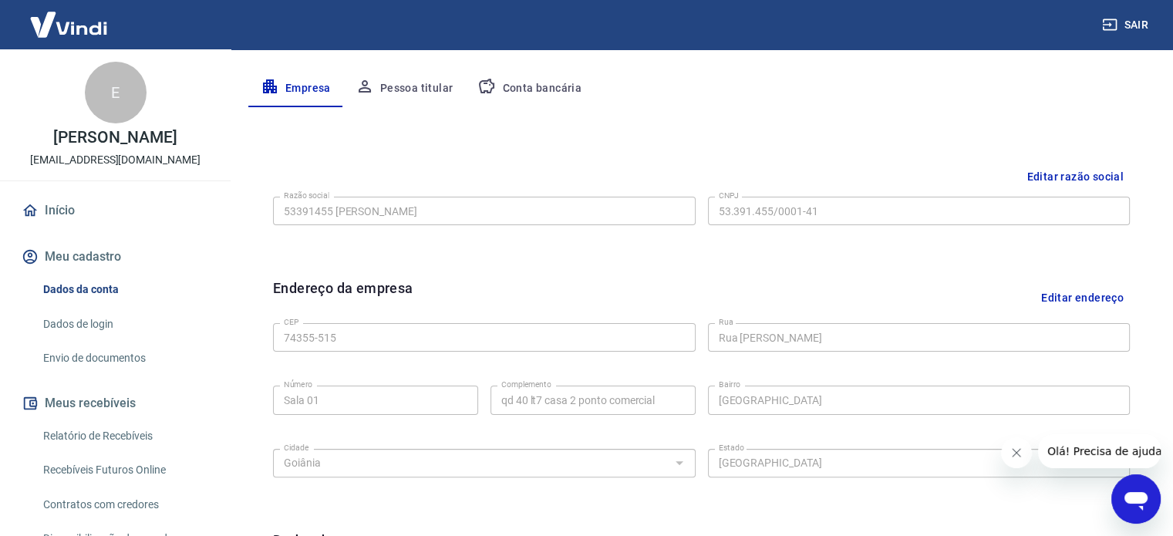
scroll to position [154, 0]
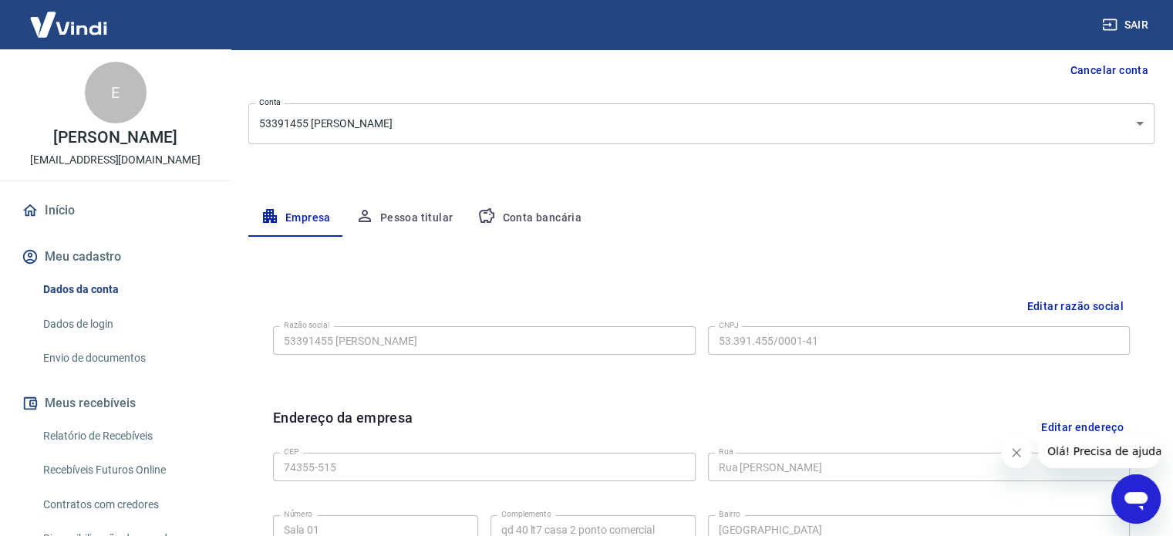
click at [76, 326] on link "Dados de login" at bounding box center [124, 324] width 175 height 32
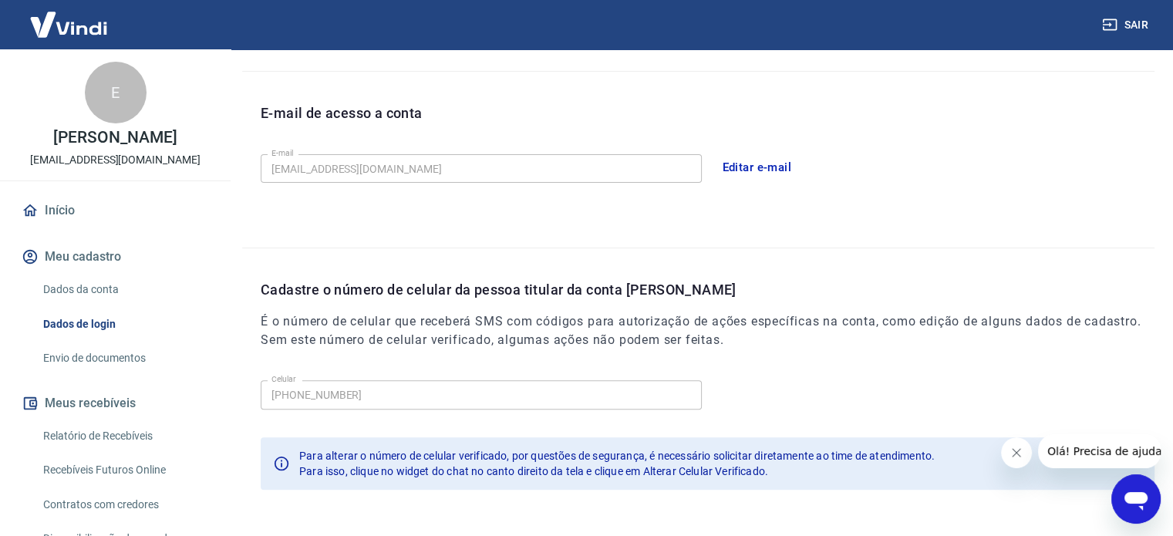
scroll to position [450, 0]
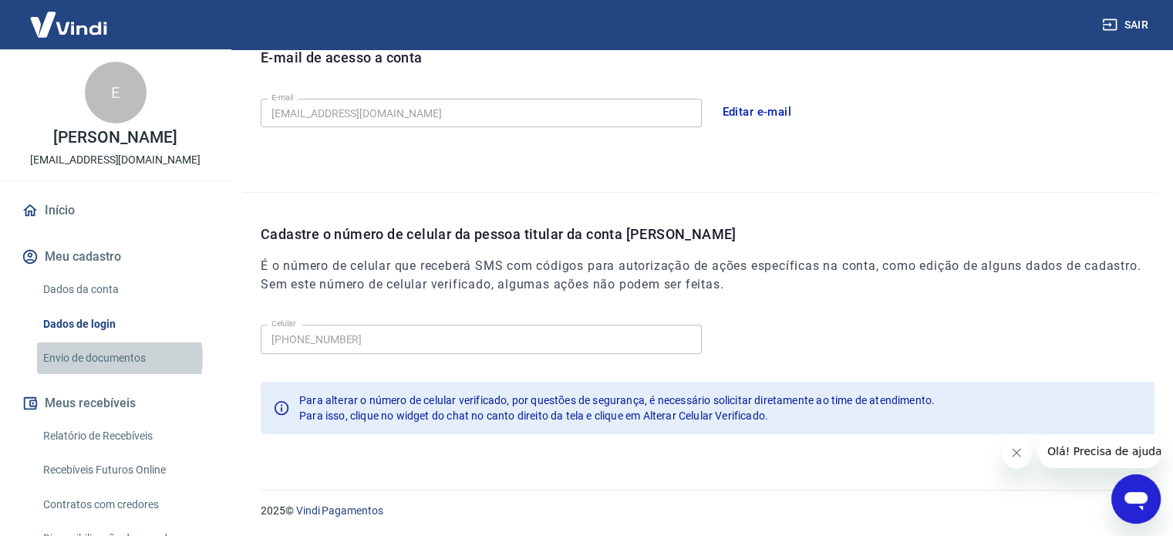
click at [109, 357] on link "Envio de documentos" at bounding box center [124, 358] width 175 height 32
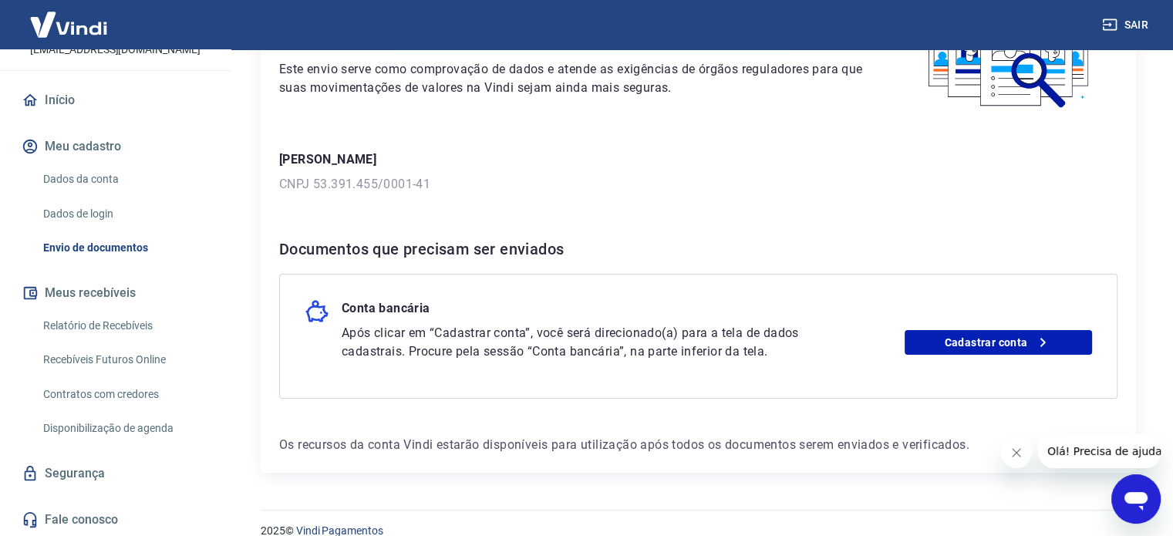
scroll to position [154, 0]
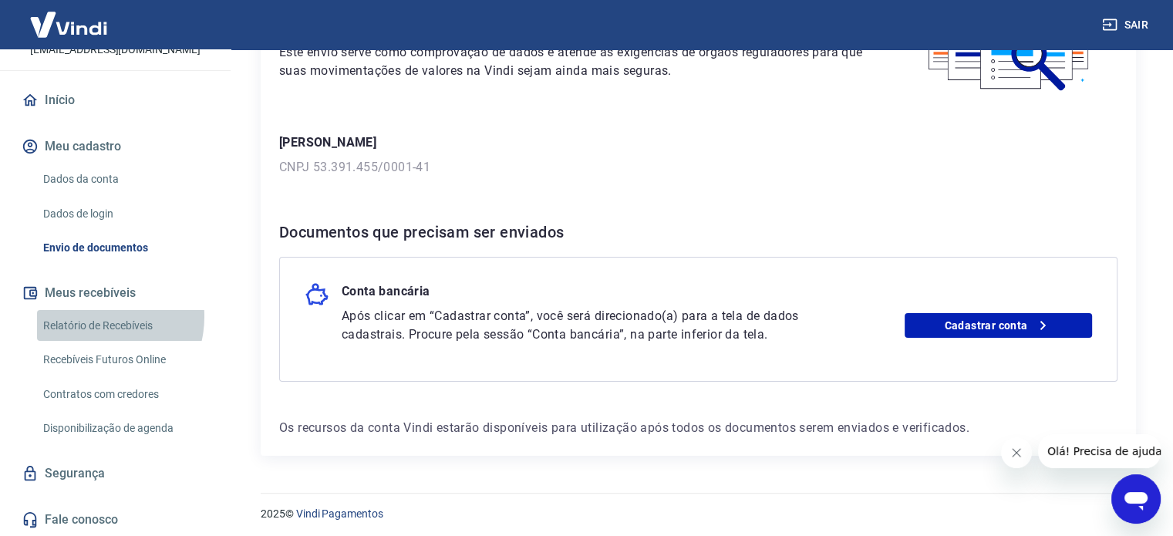
click at [93, 316] on link "Relatório de Recebíveis" at bounding box center [124, 326] width 175 height 32
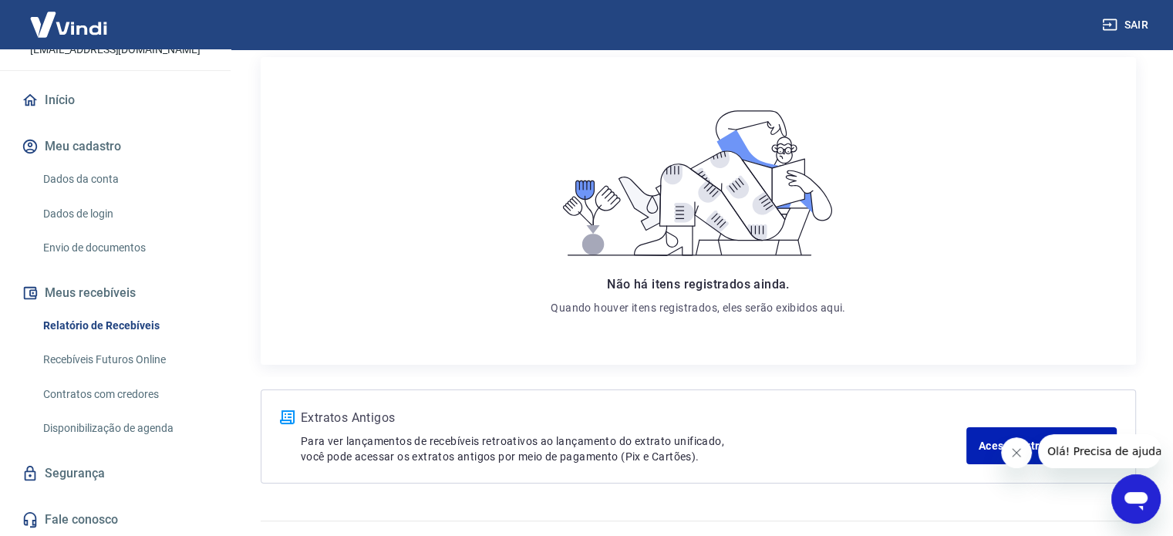
scroll to position [229, 0]
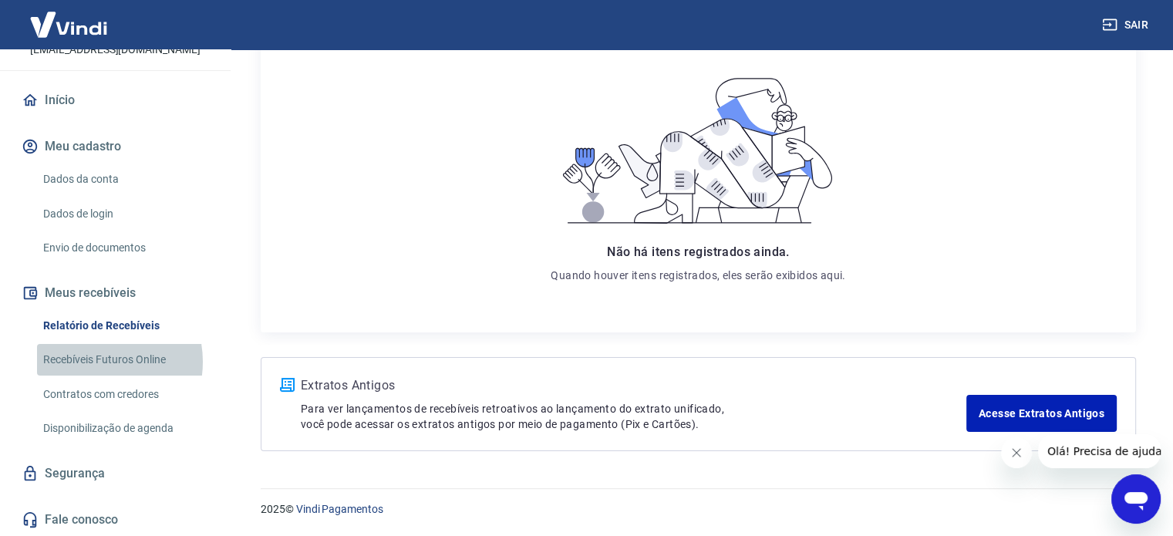
click at [93, 362] on link "Recebíveis Futuros Online" at bounding box center [124, 360] width 175 height 32
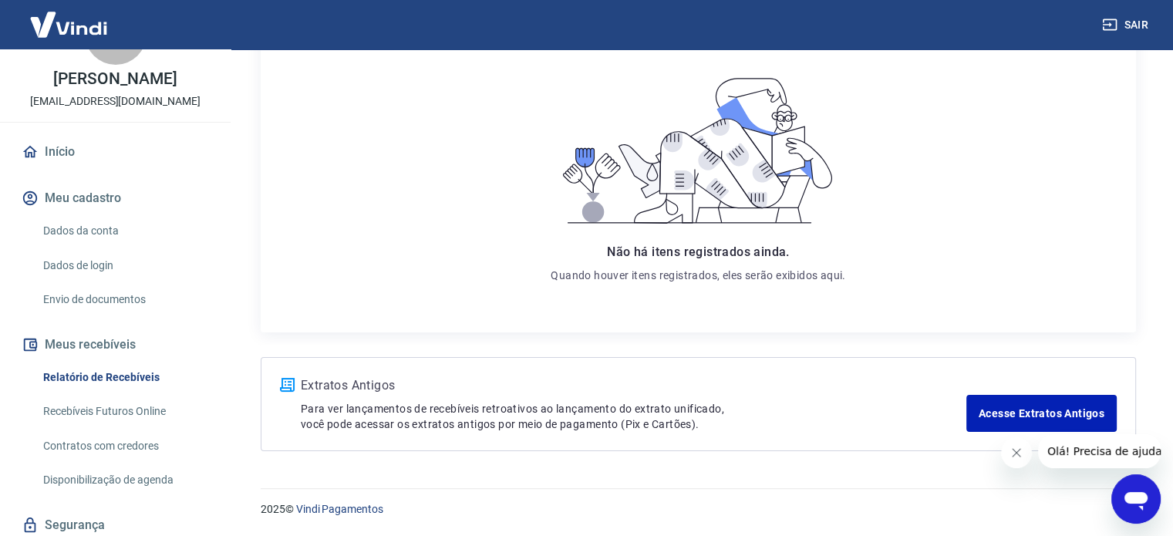
scroll to position [110, 0]
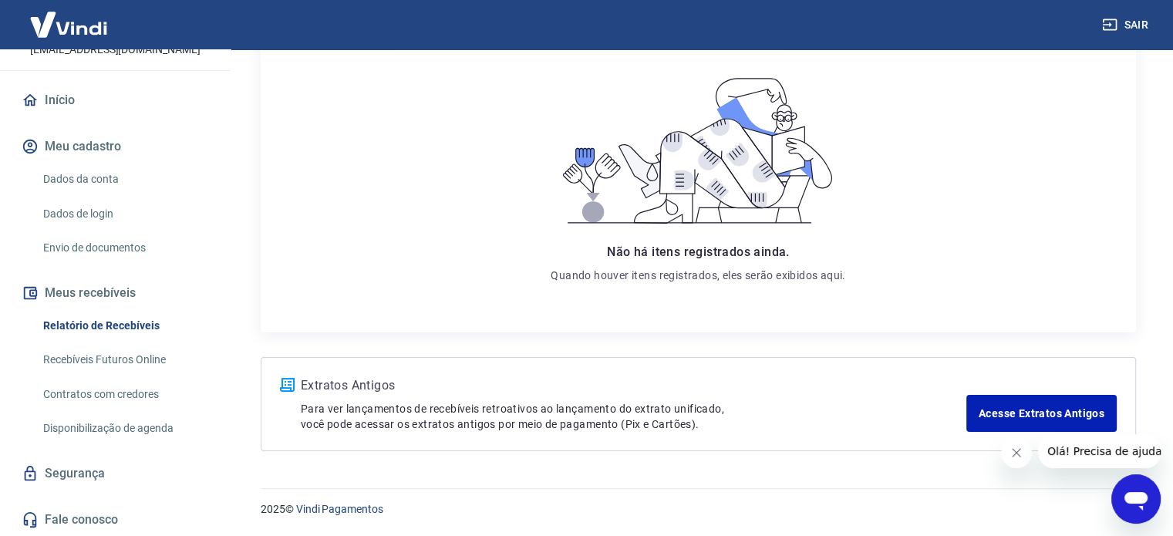
click at [40, 508] on link "Fale conosco" at bounding box center [116, 520] width 194 height 34
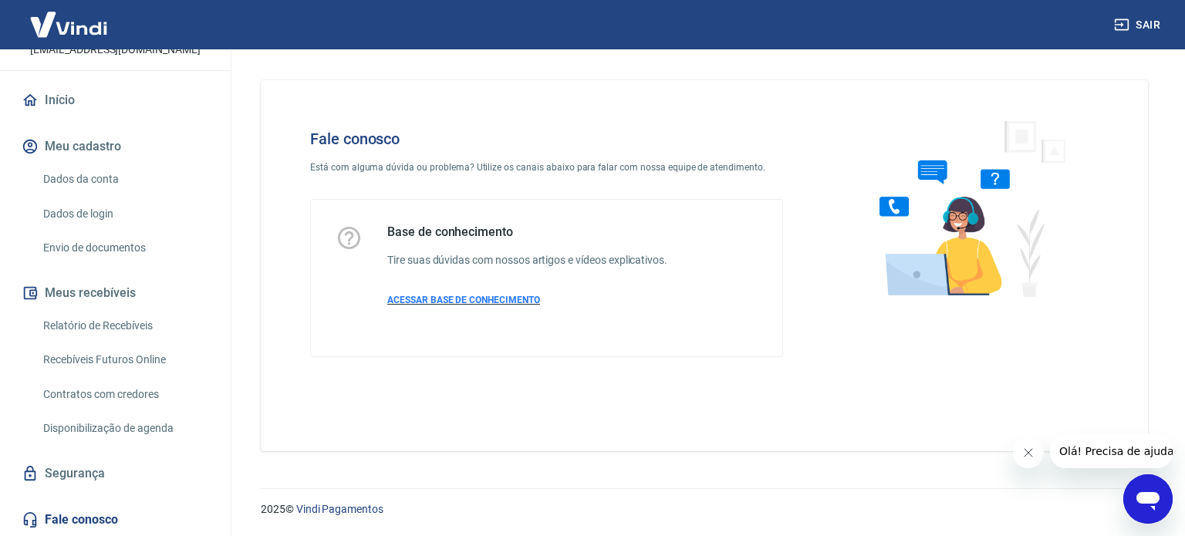
click at [418, 296] on span "ACESSAR BASE DE CONHECIMENTO" at bounding box center [463, 300] width 153 height 11
